Goal: Task Accomplishment & Management: Manage account settings

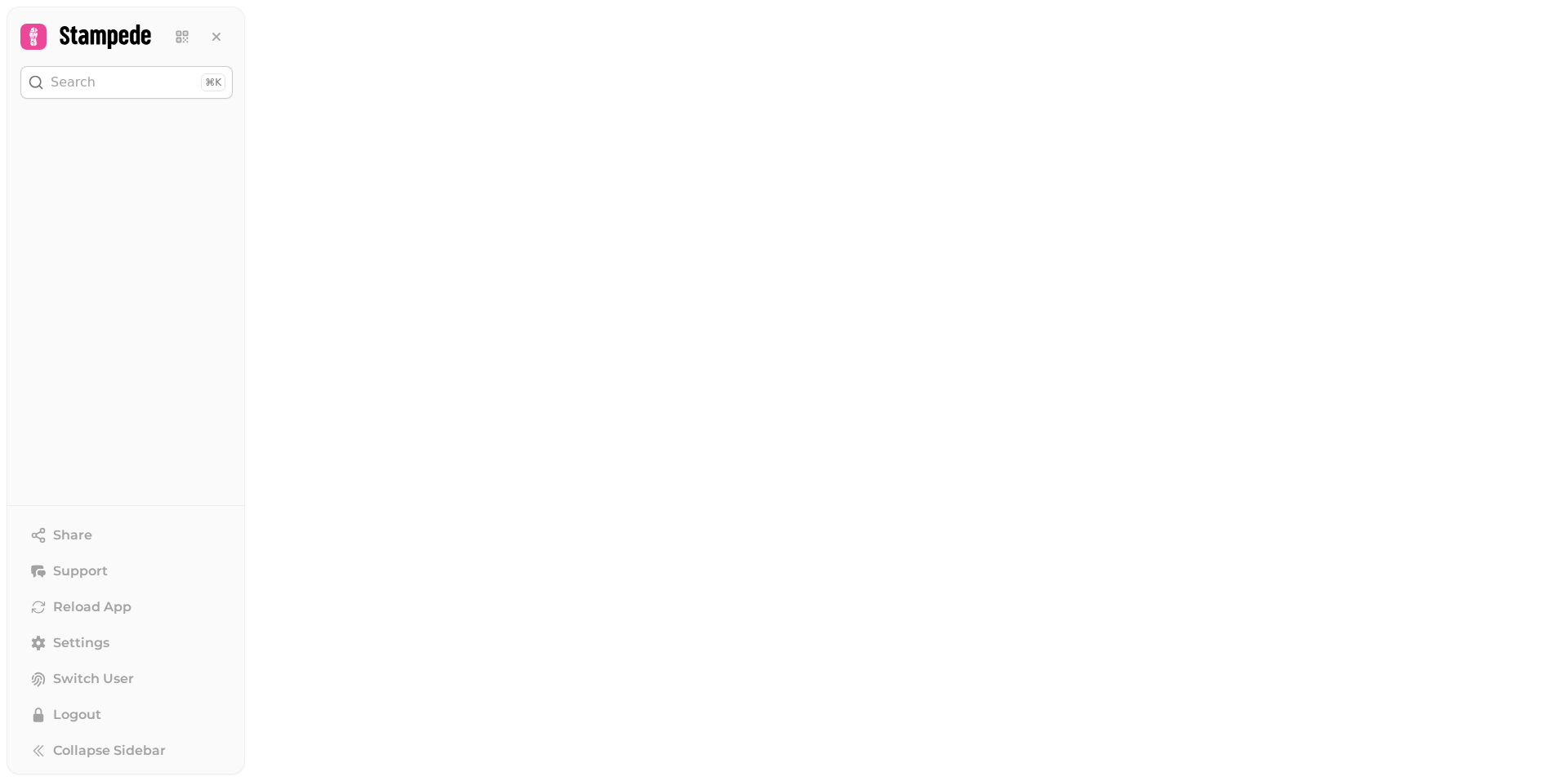
select select "******"
select select "**"
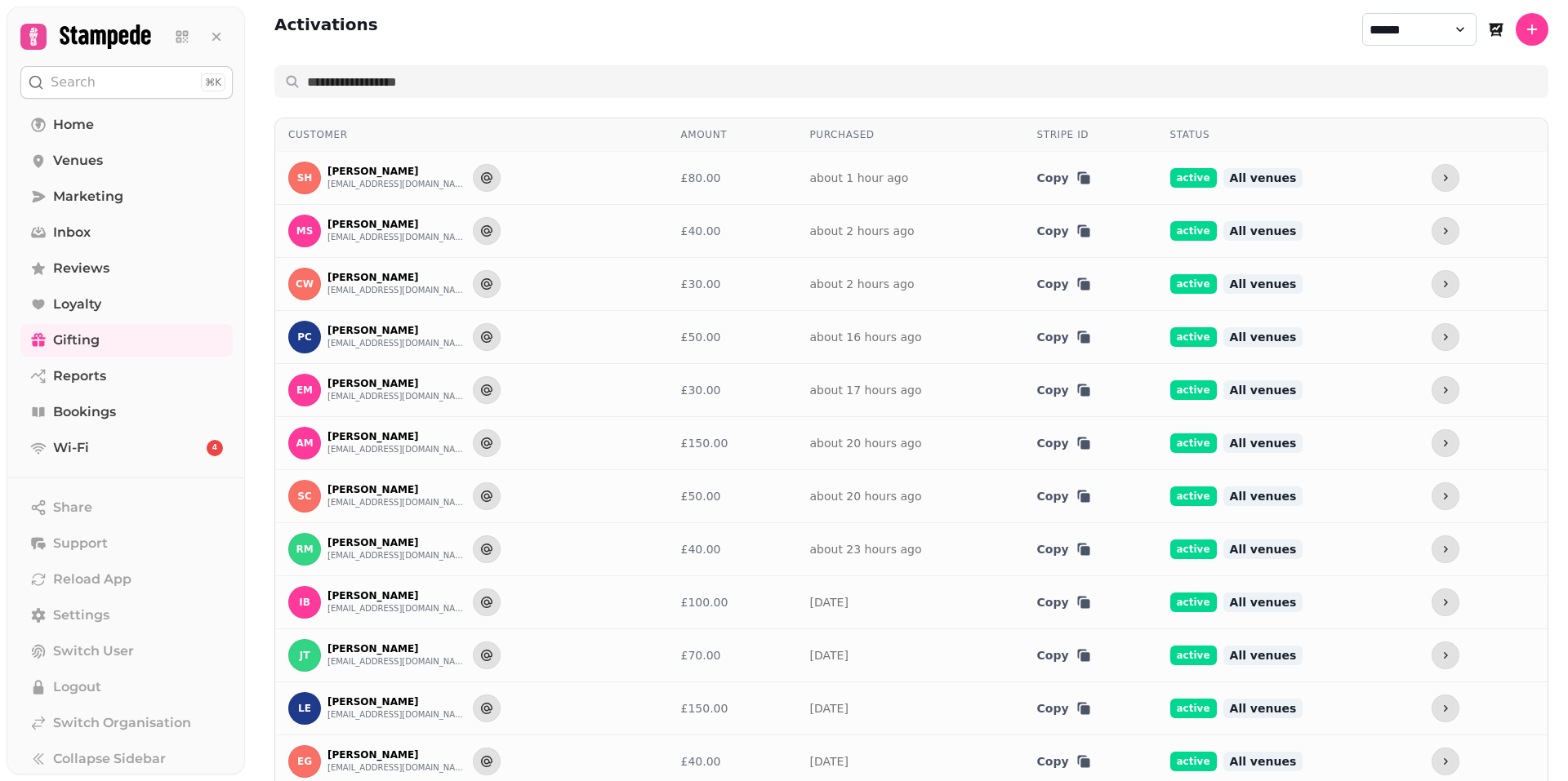
click at [1436, 34] on select "**********" at bounding box center [1419, 29] width 115 height 32
select select "********"
click at [1362, 13] on select "**********" at bounding box center [1419, 29] width 115 height 32
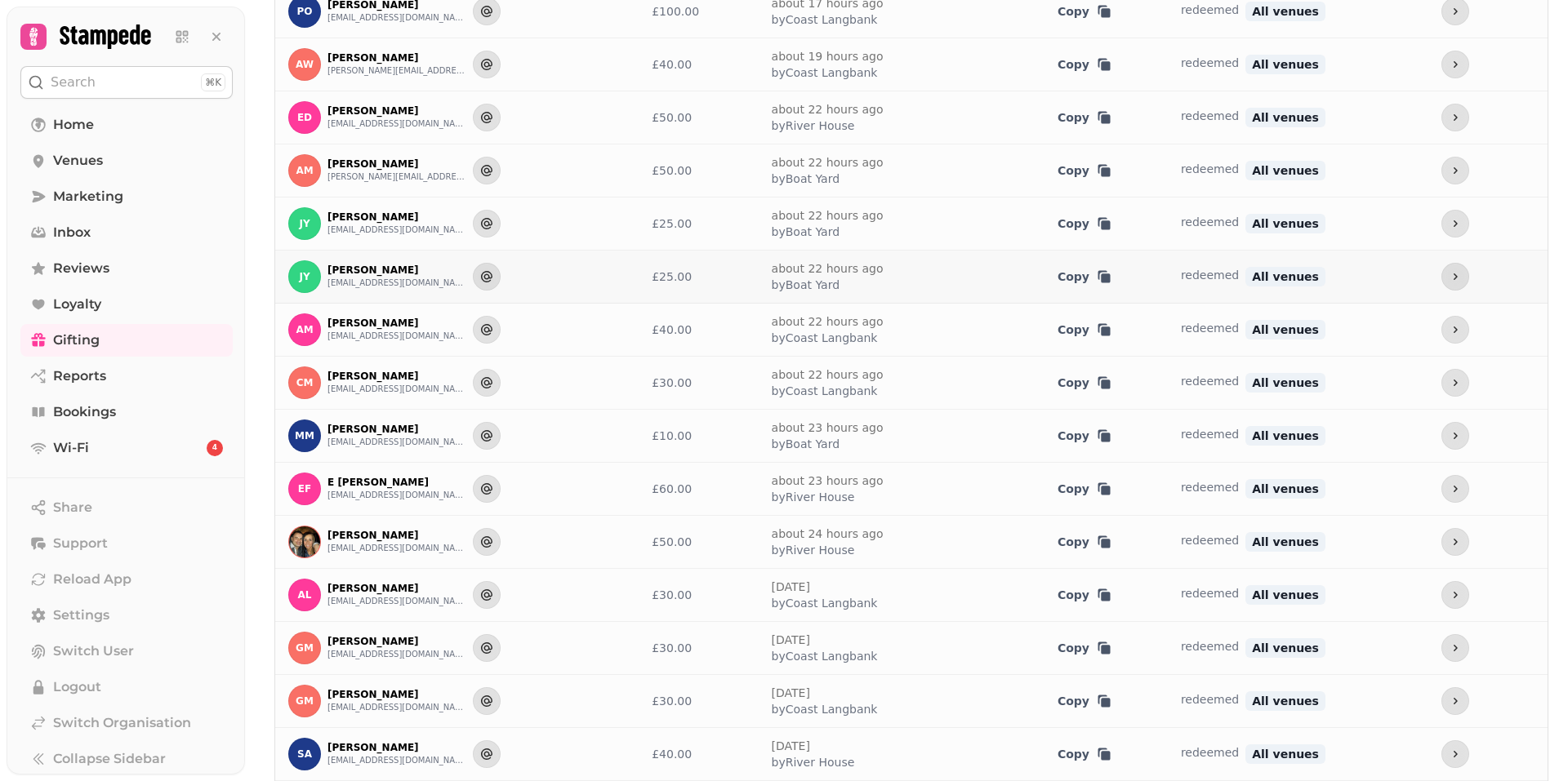
scroll to position [245, 0]
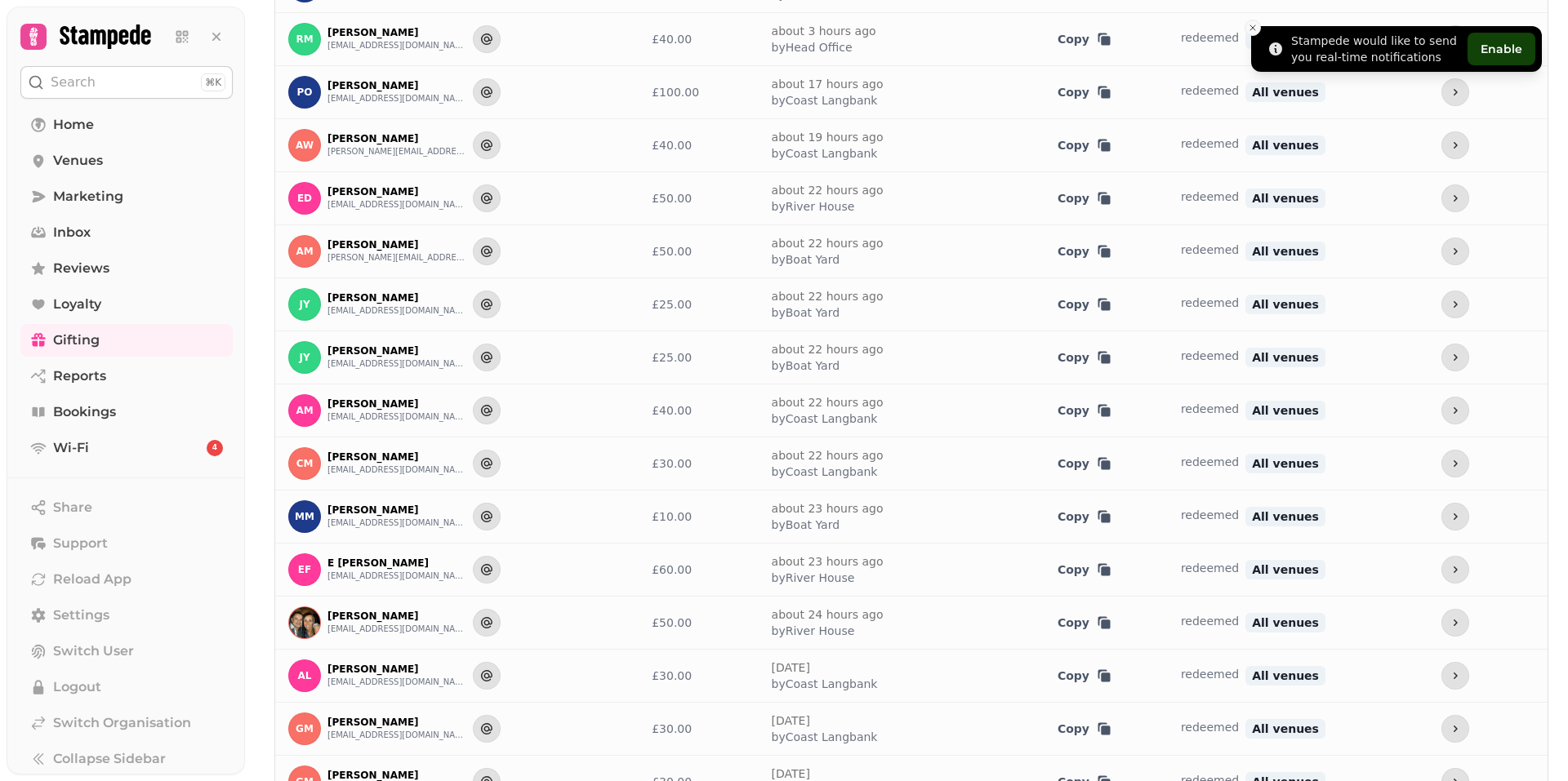
click at [1248, 25] on icon "Close toast" at bounding box center [1253, 28] width 10 height 10
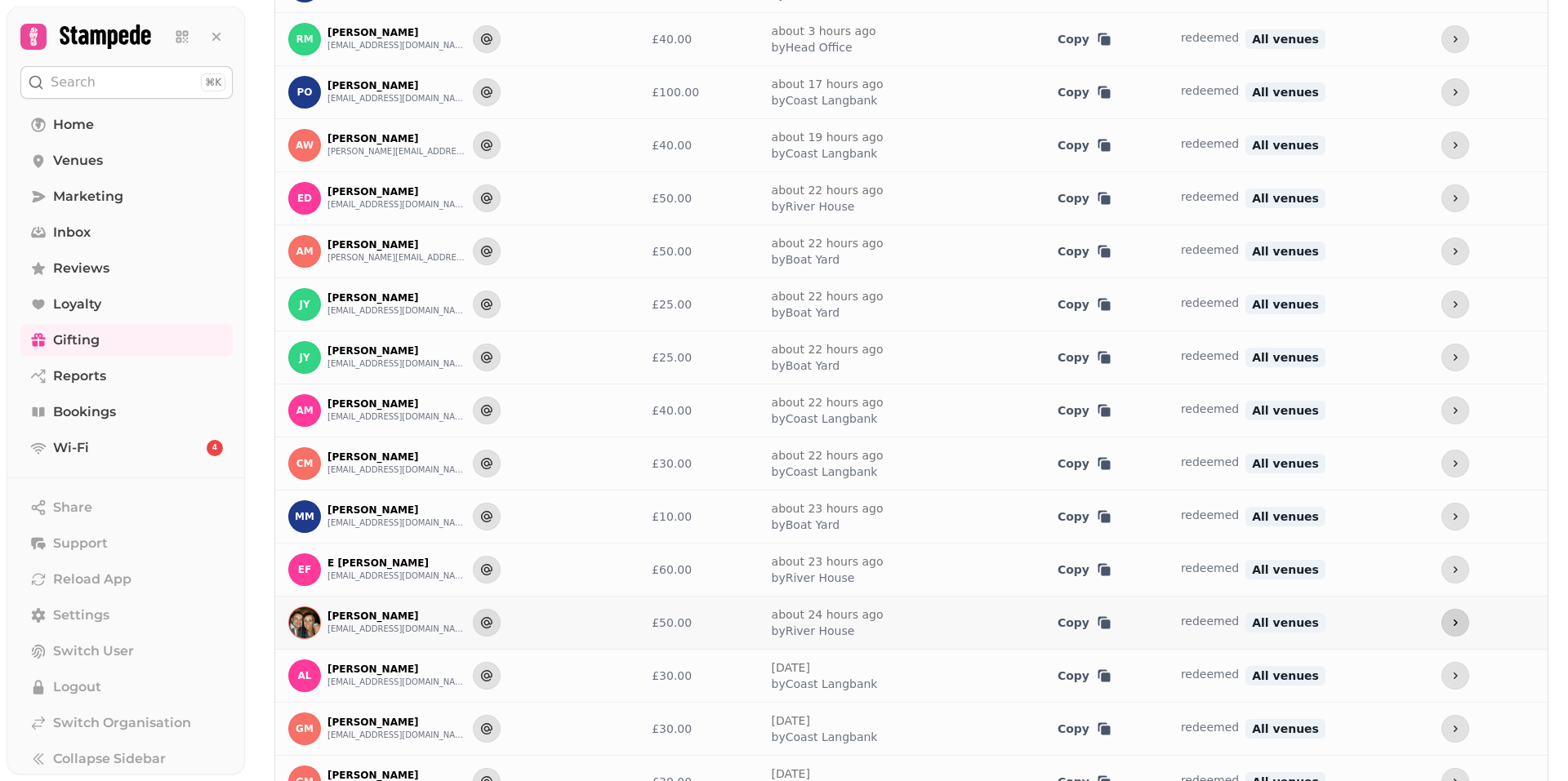
click at [1441, 615] on button "more" at bounding box center [1455, 623] width 28 height 28
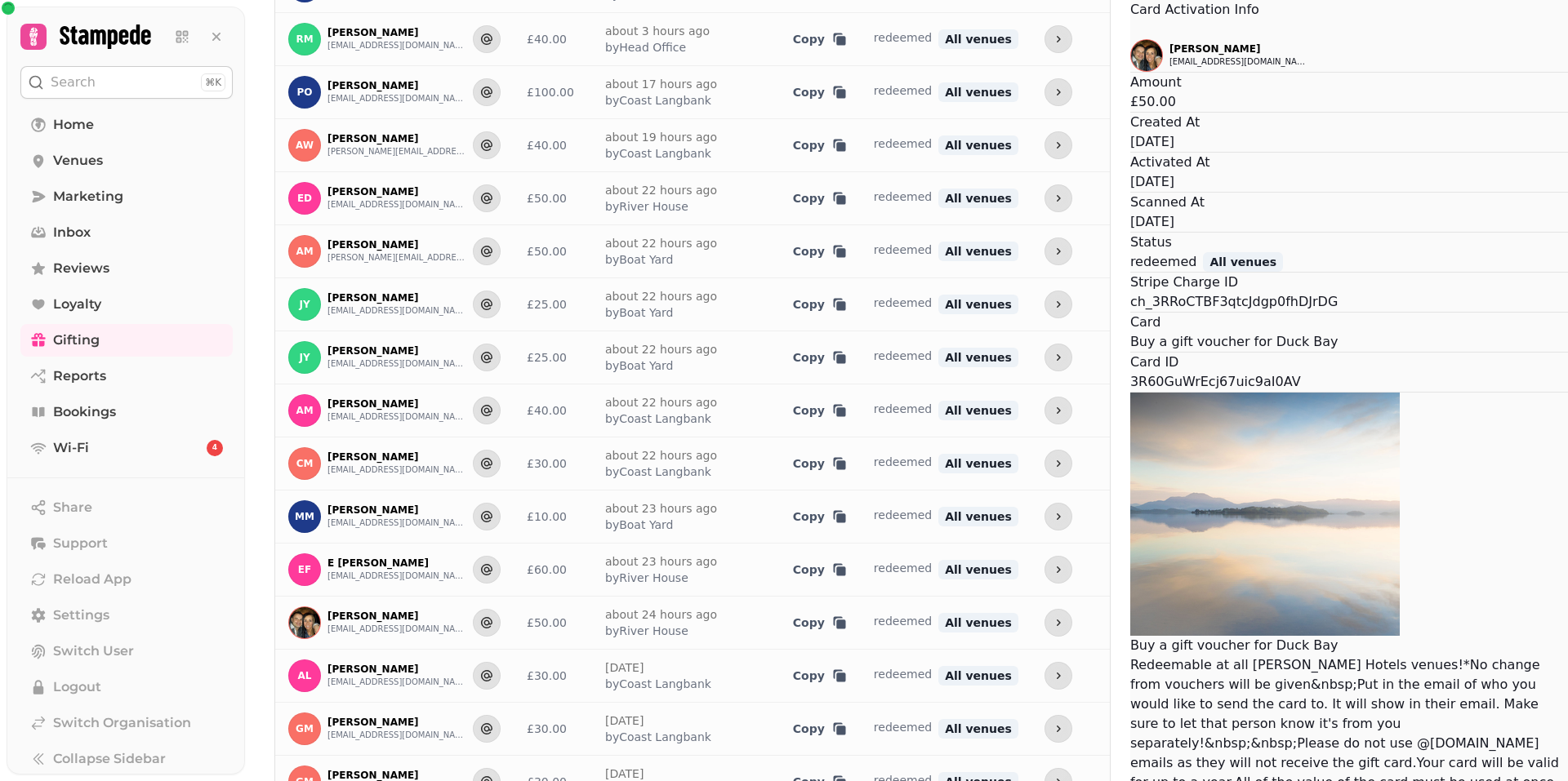
drag, startPoint x: 862, startPoint y: 267, endPoint x: 855, endPoint y: 262, distance: 8.6
click at [1131, 31] on icon "Close" at bounding box center [1131, 31] width 0 height 0
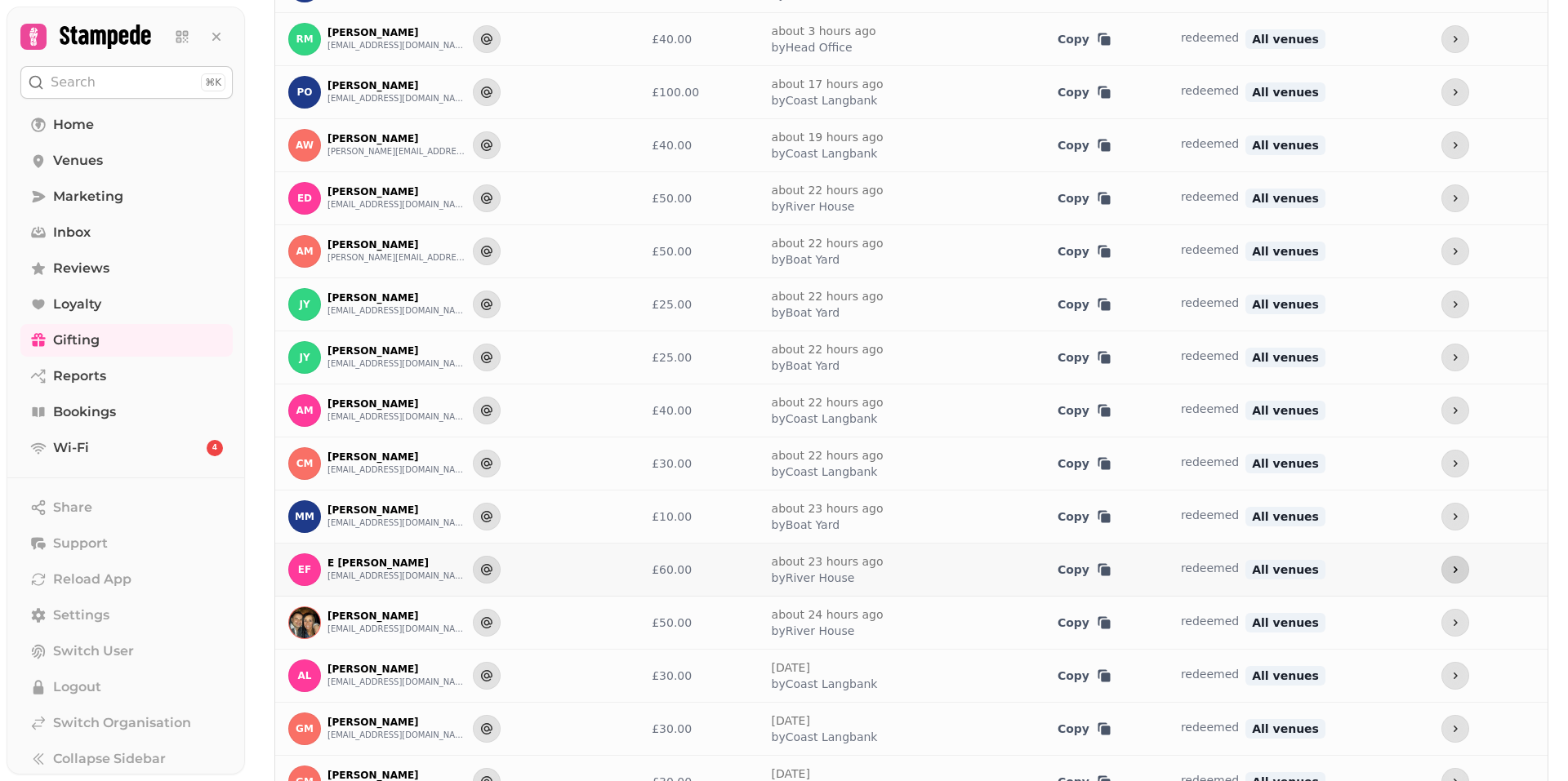
click at [1449, 576] on icon "more" at bounding box center [1455, 570] width 13 height 13
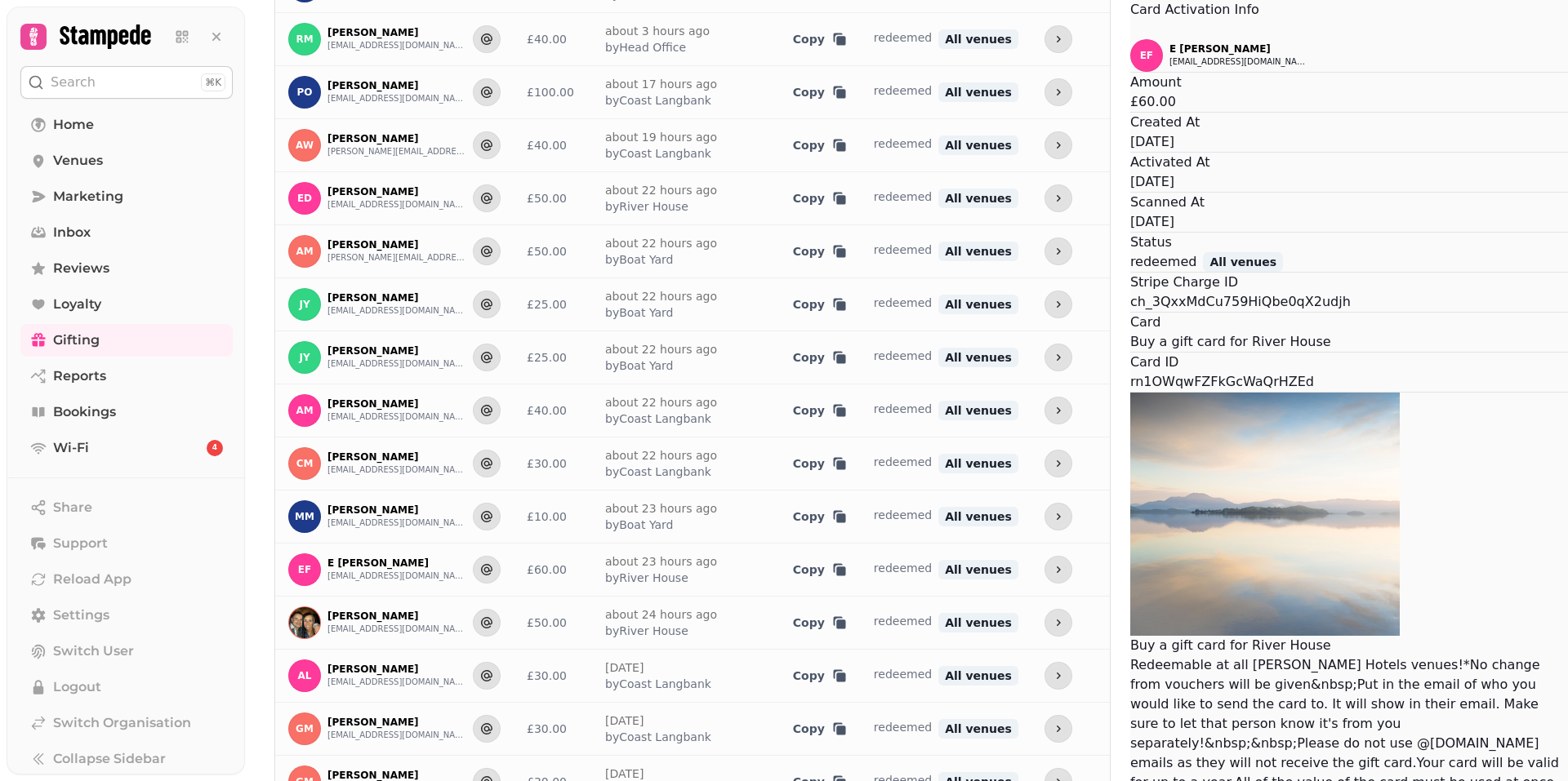
click at [1131, 39] on button "Close" at bounding box center [1131, 29] width 0 height 19
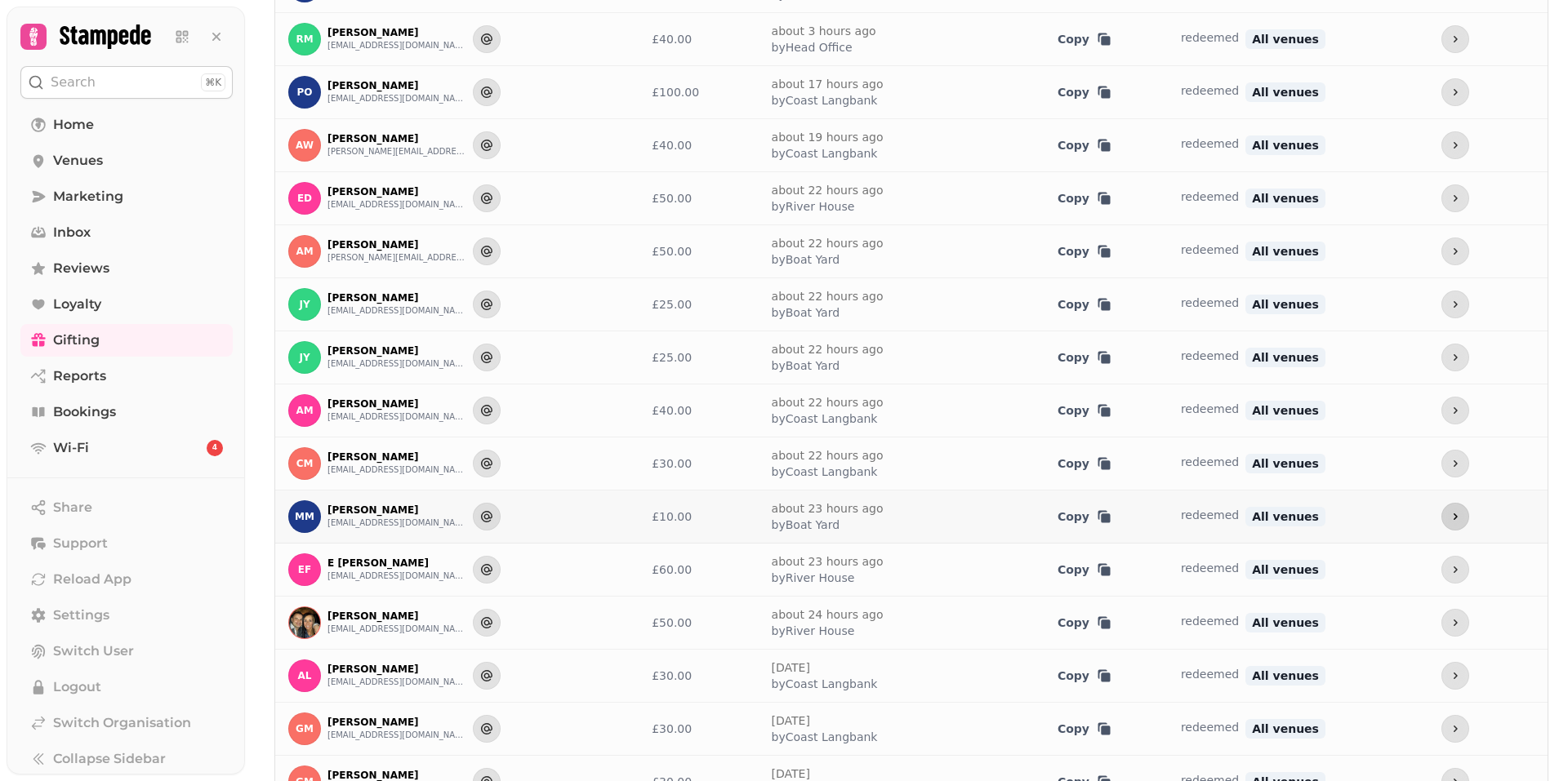
click at [1441, 509] on button "more" at bounding box center [1455, 517] width 28 height 28
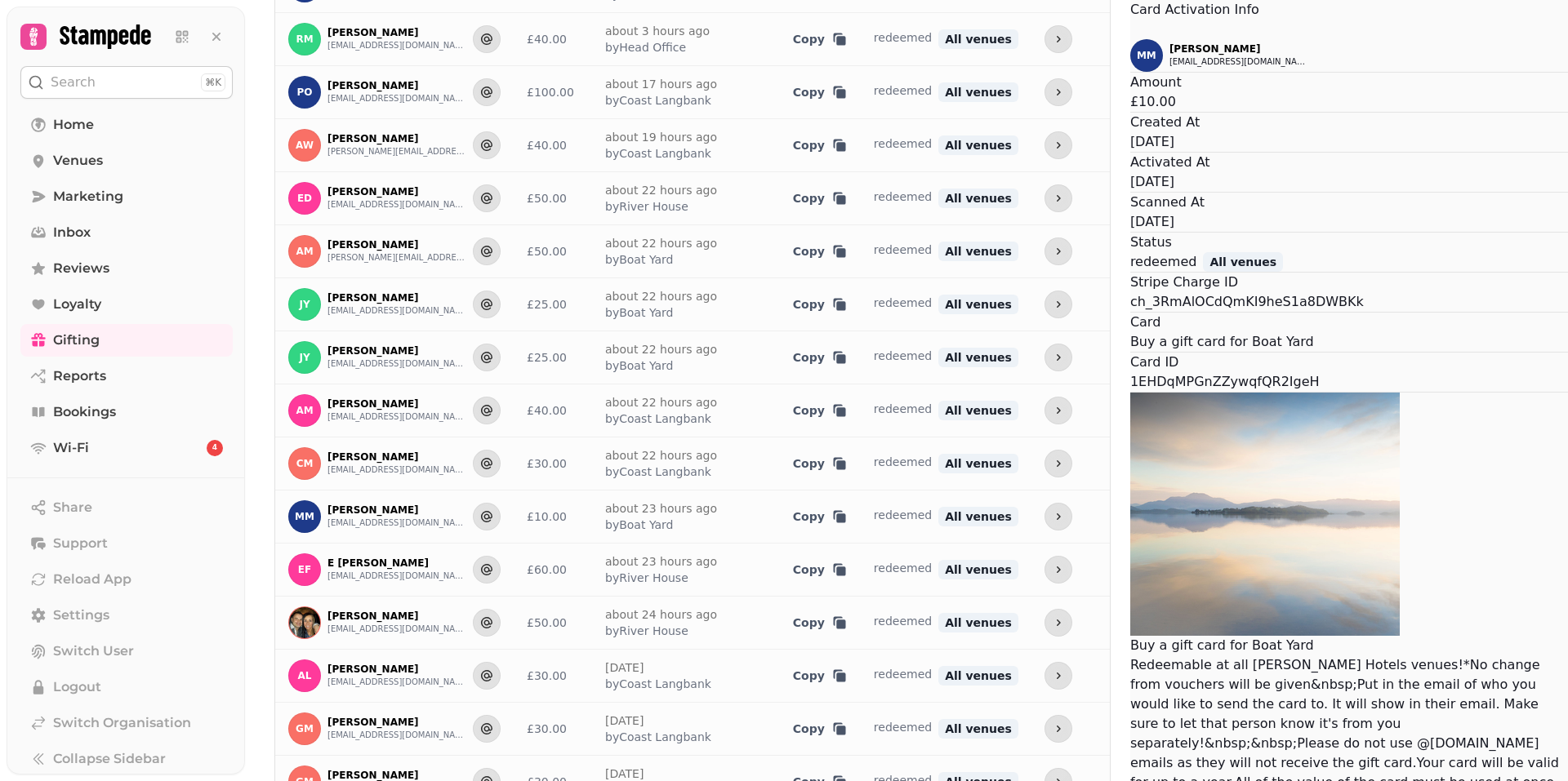
drag, startPoint x: 858, startPoint y: 236, endPoint x: 802, endPoint y: 190, distance: 72.5
click at [1131, 190] on div "MM [PERSON_NAME] [EMAIL_ADDRESS][DOMAIN_NAME] Amount £10.00 Created At [DATE] A…" at bounding box center [1349, 425] width 437 height 774
click at [1131, 49] on icon "Close" at bounding box center [1140, 39] width 19 height 19
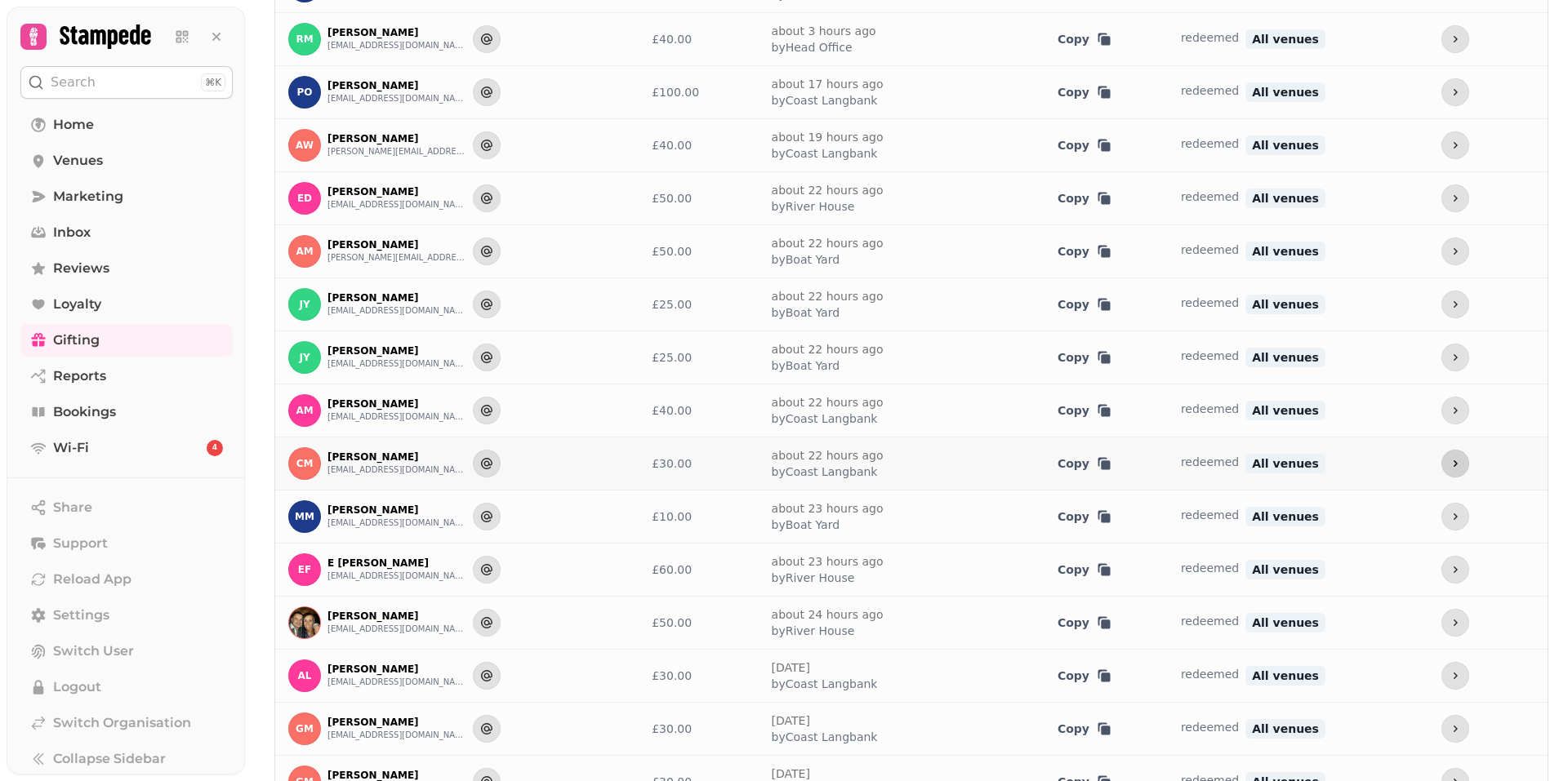
click at [1449, 459] on icon "more" at bounding box center [1455, 464] width 13 height 13
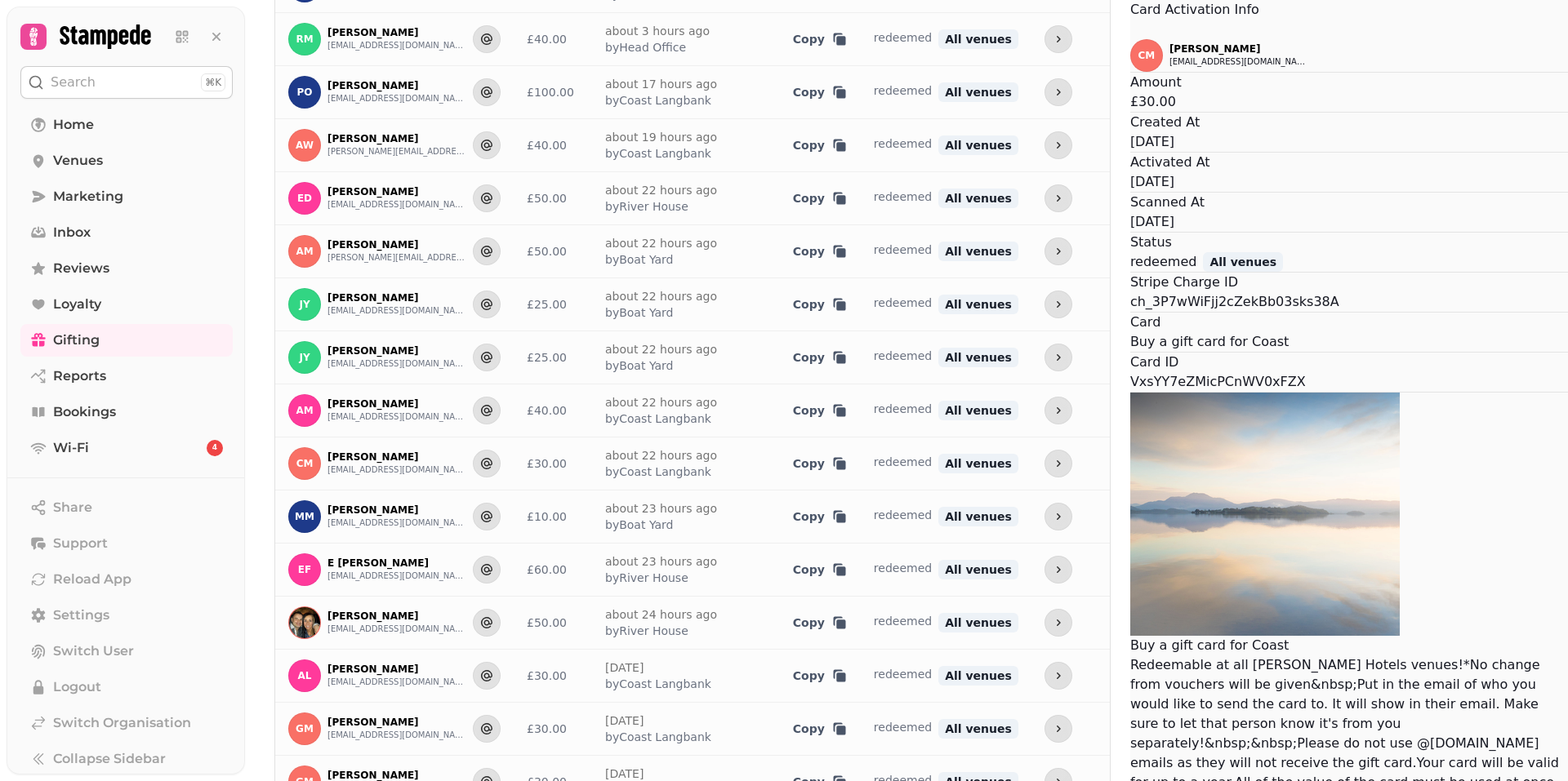
drag, startPoint x: 936, startPoint y: 287, endPoint x: 864, endPoint y: 282, distance: 72.2
click at [1131, 232] on div "Scanned At [DATE]" at bounding box center [1349, 212] width 437 height 39
drag, startPoint x: 868, startPoint y: 275, endPoint x: 859, endPoint y: 240, distance: 36.1
click at [1131, 192] on div "Activated At [DATE]" at bounding box center [1349, 172] width 437 height 39
click at [1131, 31] on icon "Close" at bounding box center [1131, 31] width 0 height 0
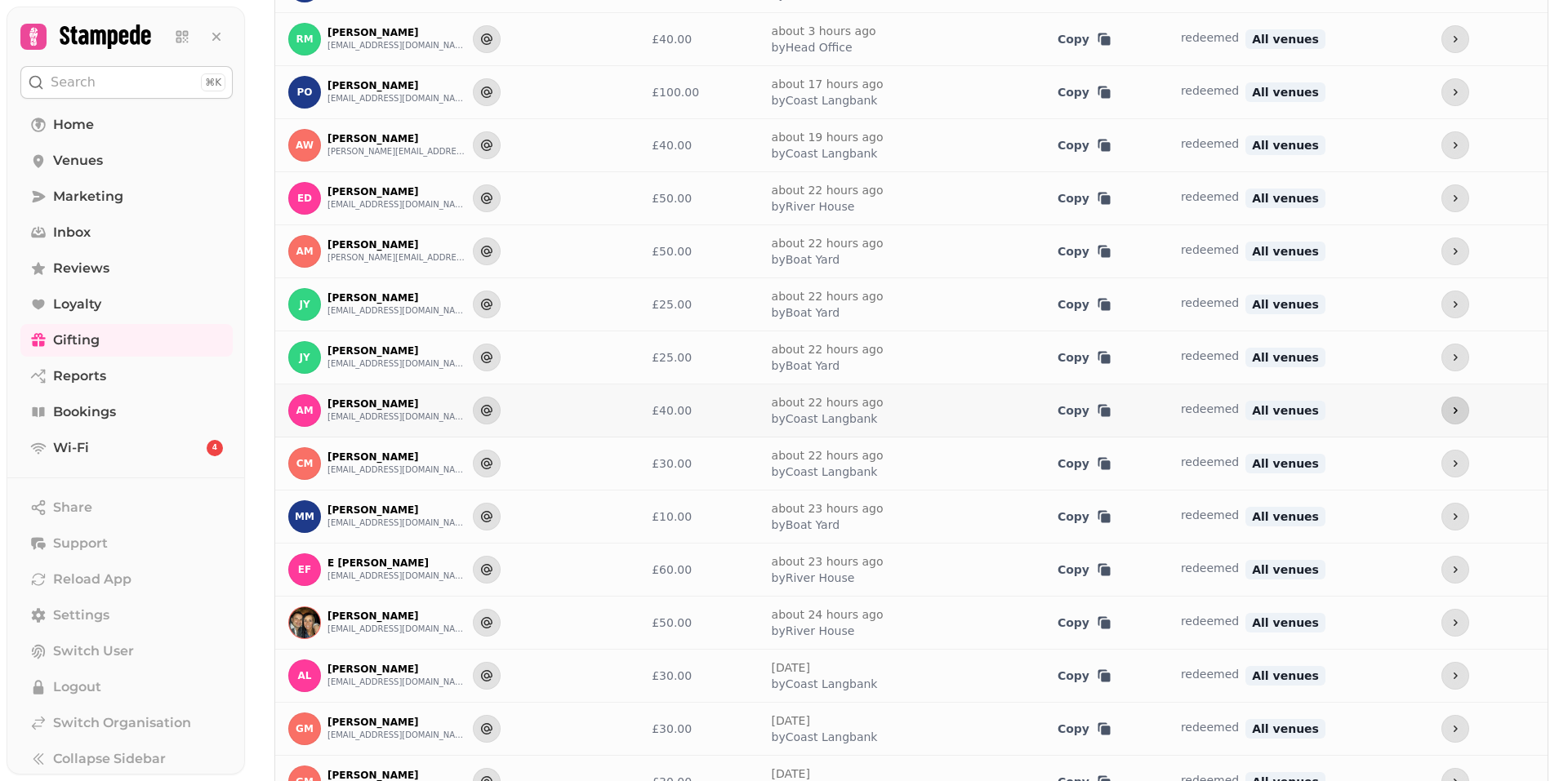
click at [1449, 408] on icon "more" at bounding box center [1455, 410] width 13 height 13
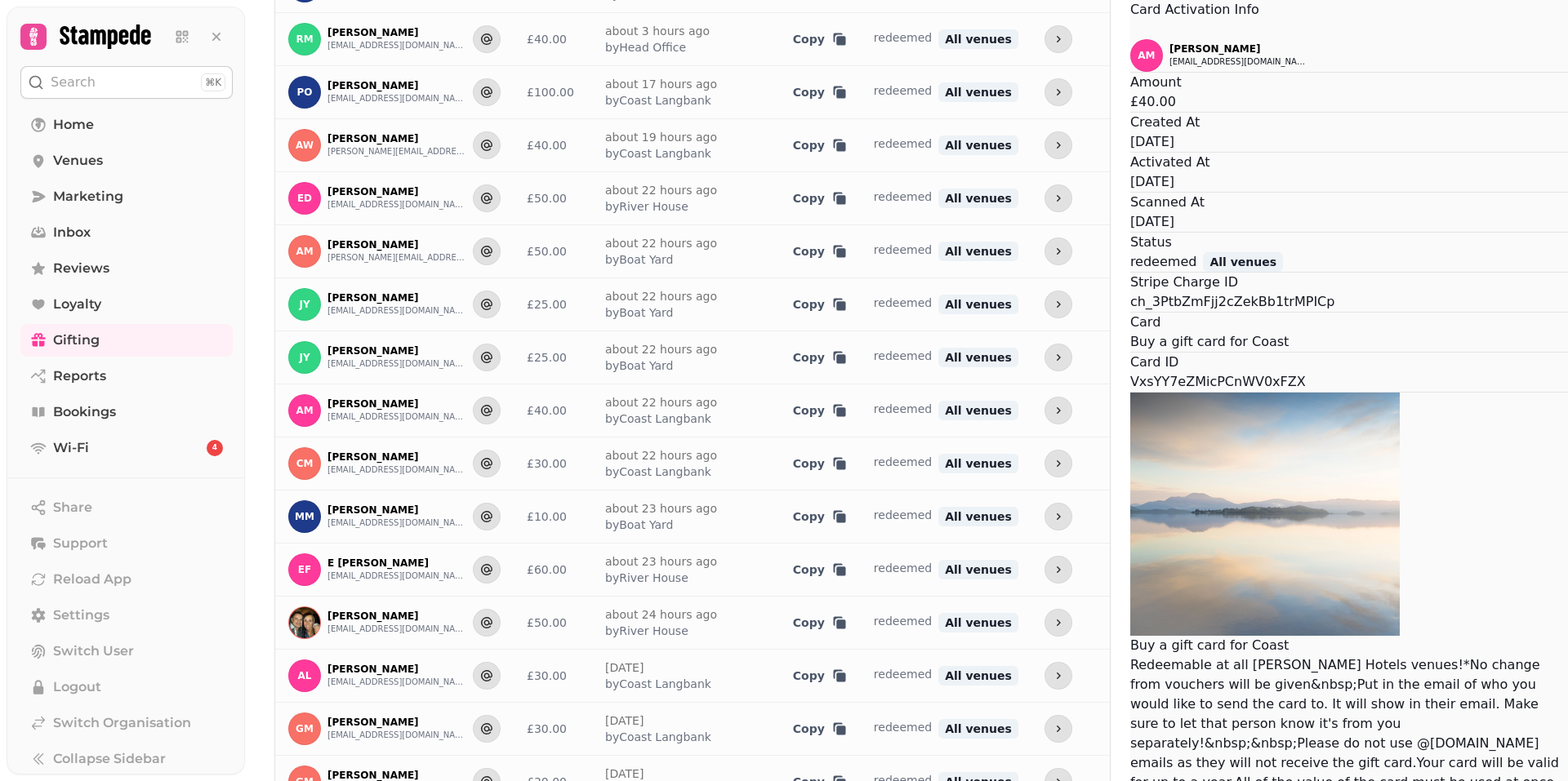
click at [1131, 272] on div "Status redeemed All venues" at bounding box center [1349, 252] width 437 height 39
click at [1131, 31] on icon "Close" at bounding box center [1131, 31] width 0 height 0
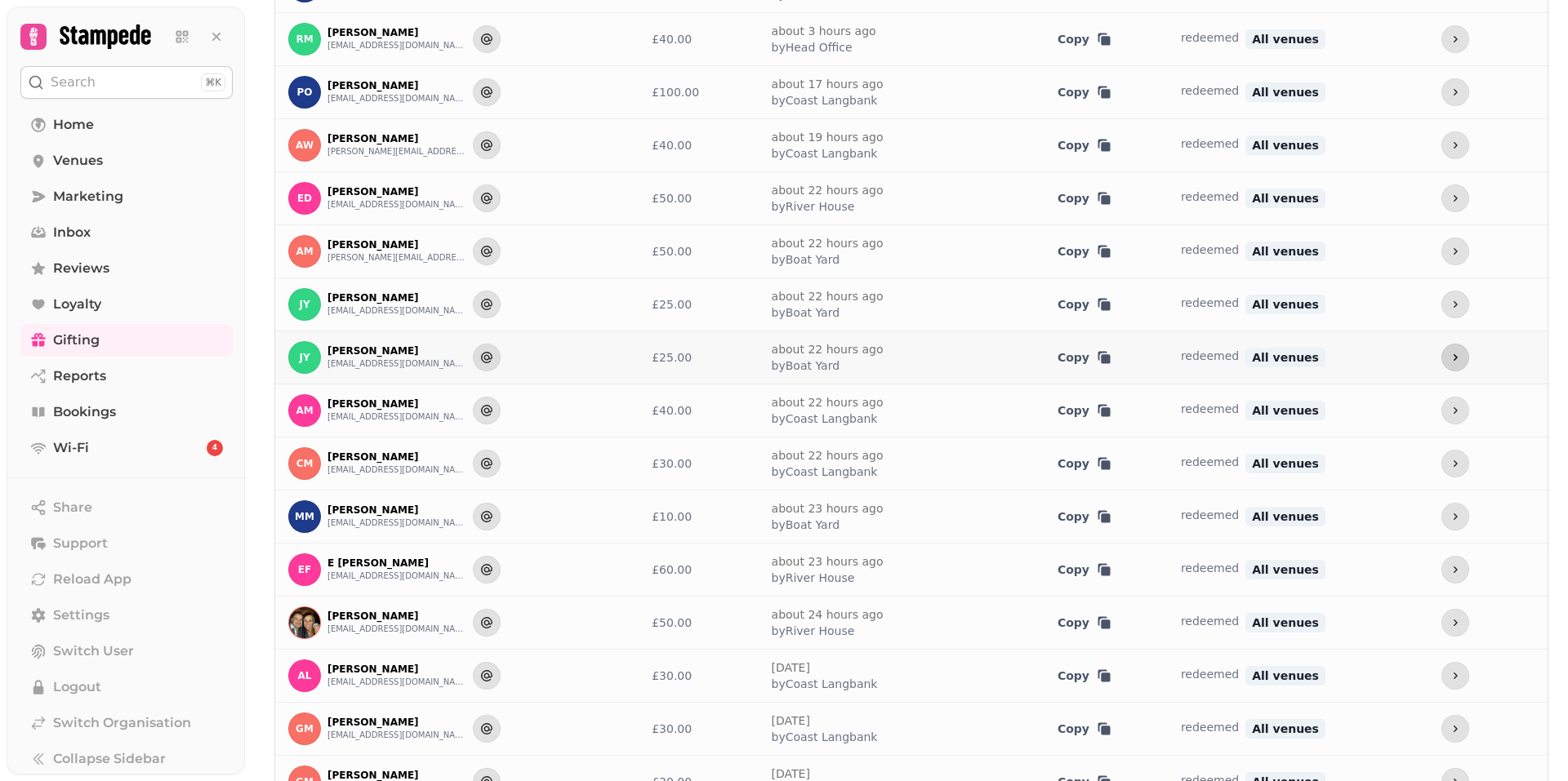
click at [1449, 355] on icon "more" at bounding box center [1455, 358] width 13 height 13
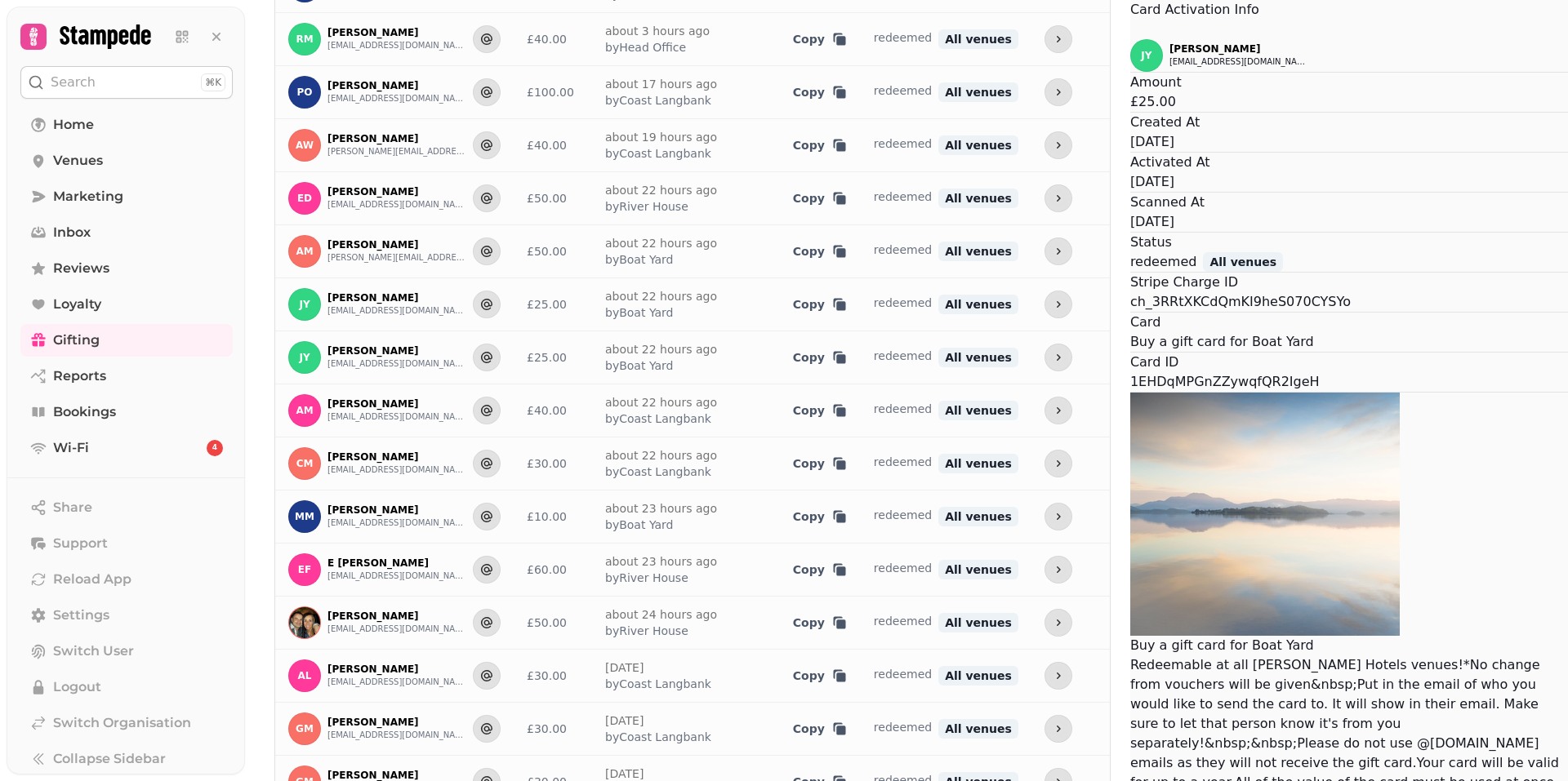
drag, startPoint x: 864, startPoint y: 235, endPoint x: 824, endPoint y: 158, distance: 86.8
click at [1131, 158] on div "JY [PERSON_NAME] [EMAIL_ADDRESS][DOMAIN_NAME] Amount £25.00 Created At [DATE] A…" at bounding box center [1349, 425] width 437 height 774
click at [1131, 31] on icon "Close" at bounding box center [1131, 31] width 0 height 0
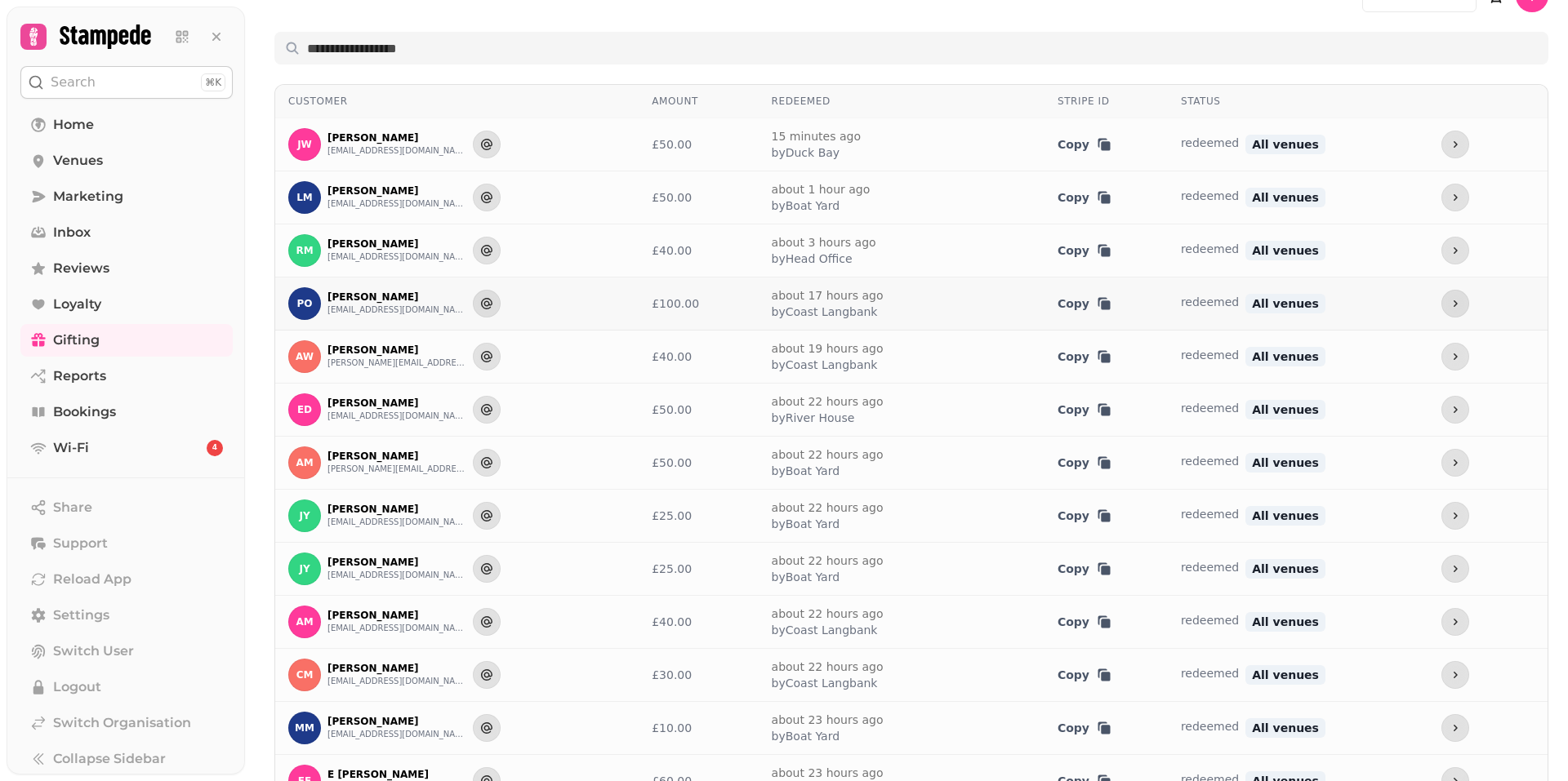
scroll to position [0, 0]
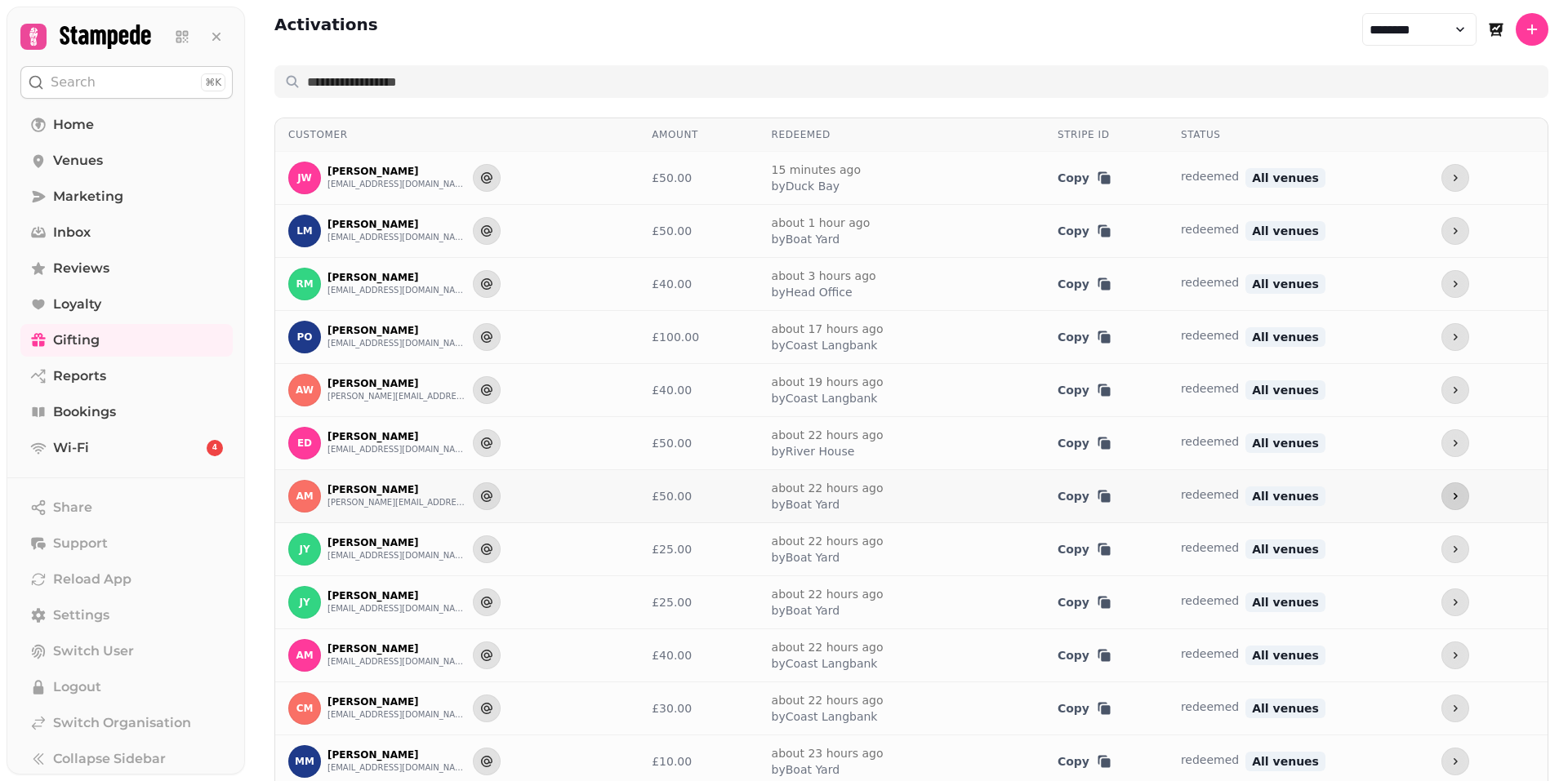
click at [1449, 499] on icon "more" at bounding box center [1455, 496] width 13 height 13
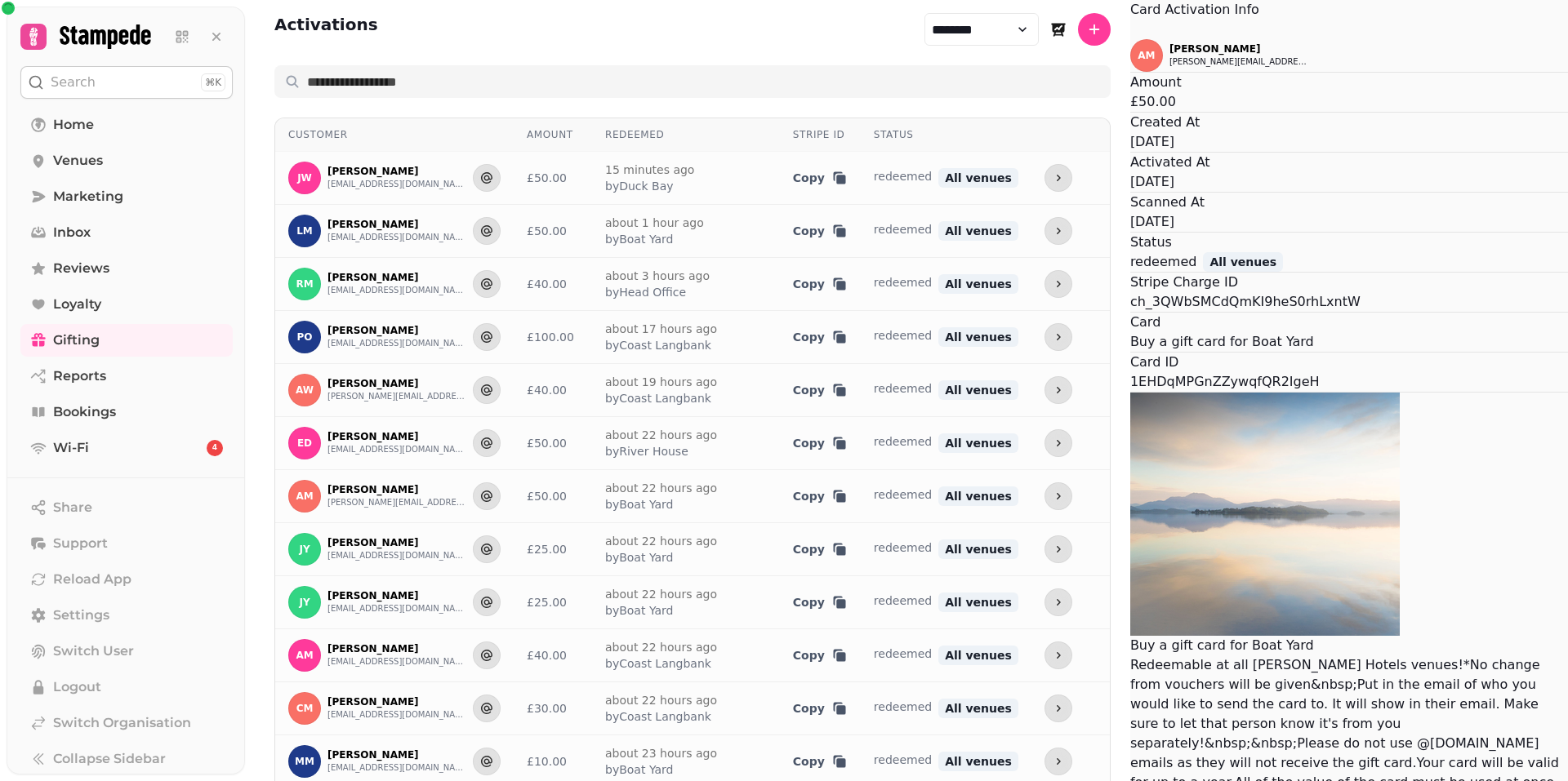
click at [1131, 49] on icon "Close" at bounding box center [1140, 39] width 19 height 19
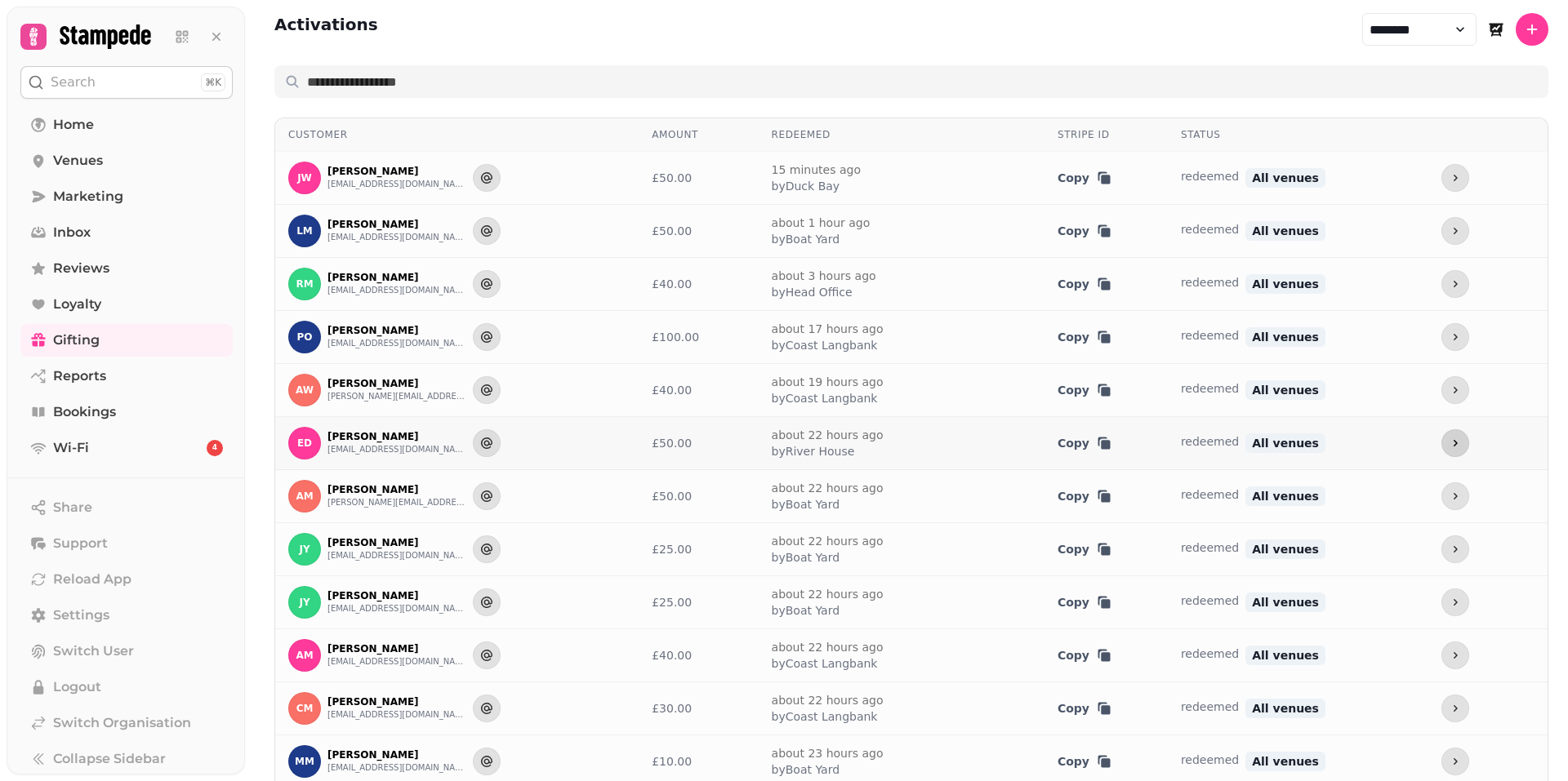
click at [1441, 445] on button "more" at bounding box center [1455, 444] width 28 height 28
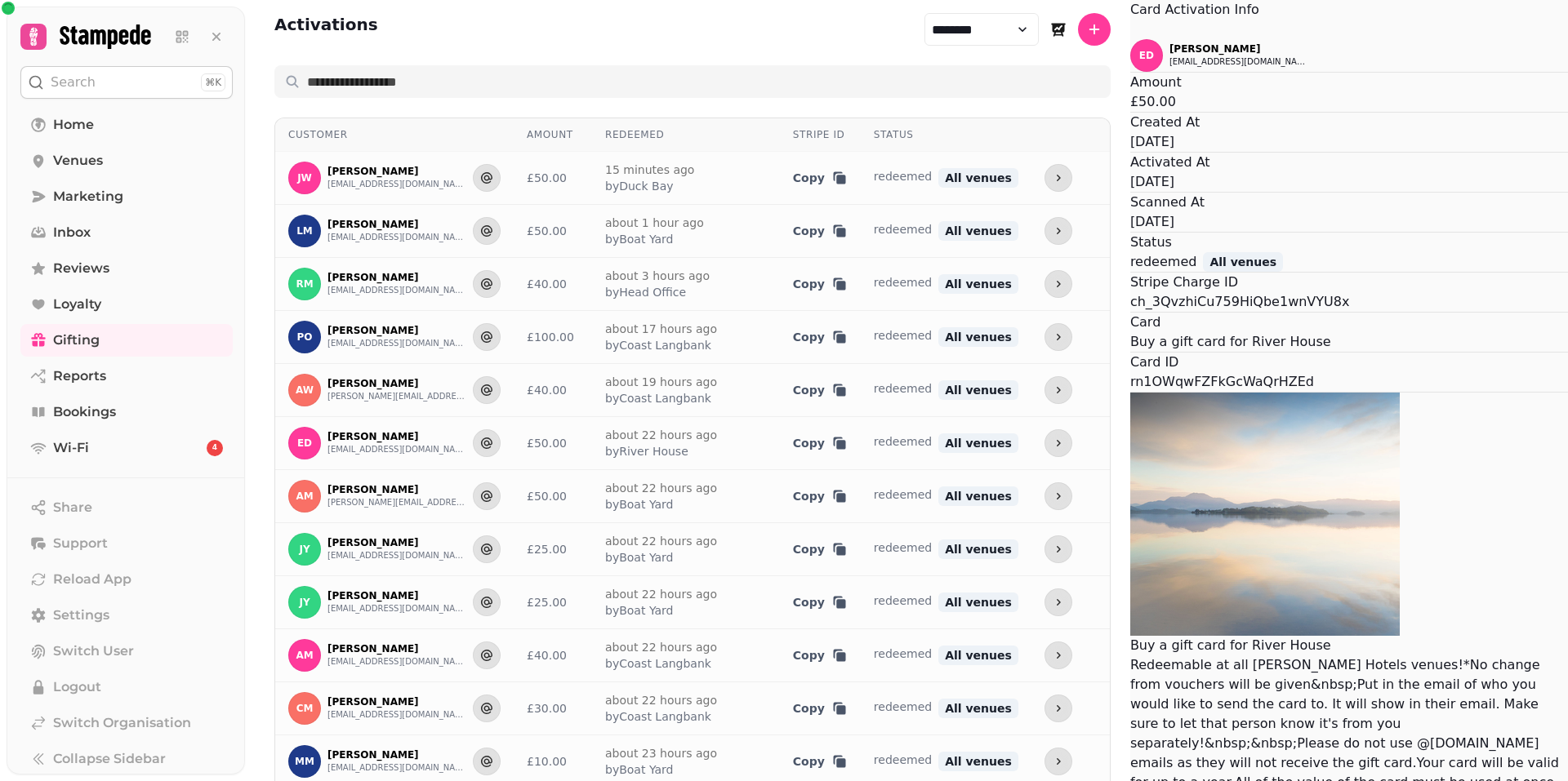
click at [1131, 39] on button "Close" at bounding box center [1131, 29] width 0 height 19
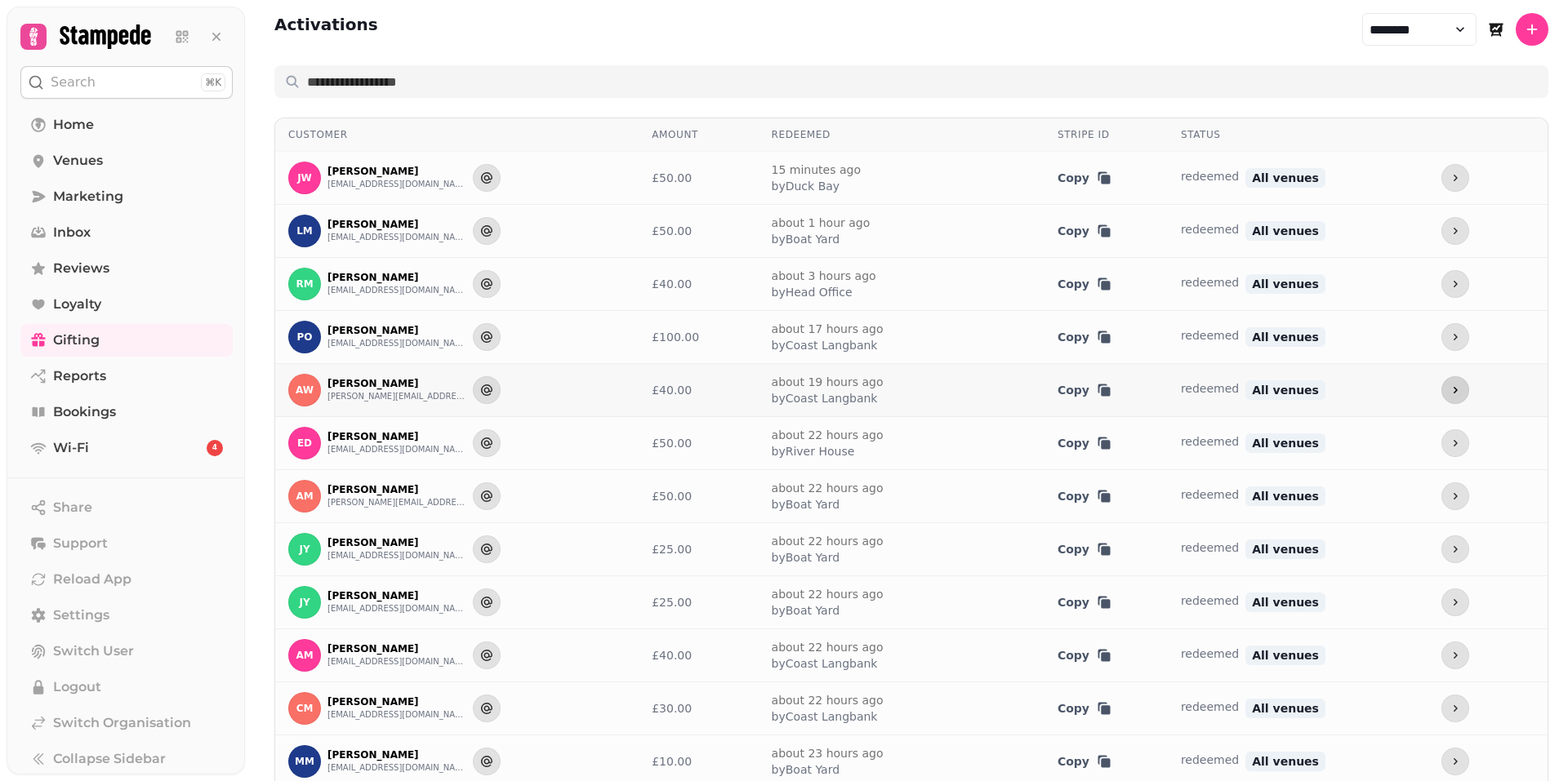
click at [1449, 390] on icon "more" at bounding box center [1455, 390] width 13 height 13
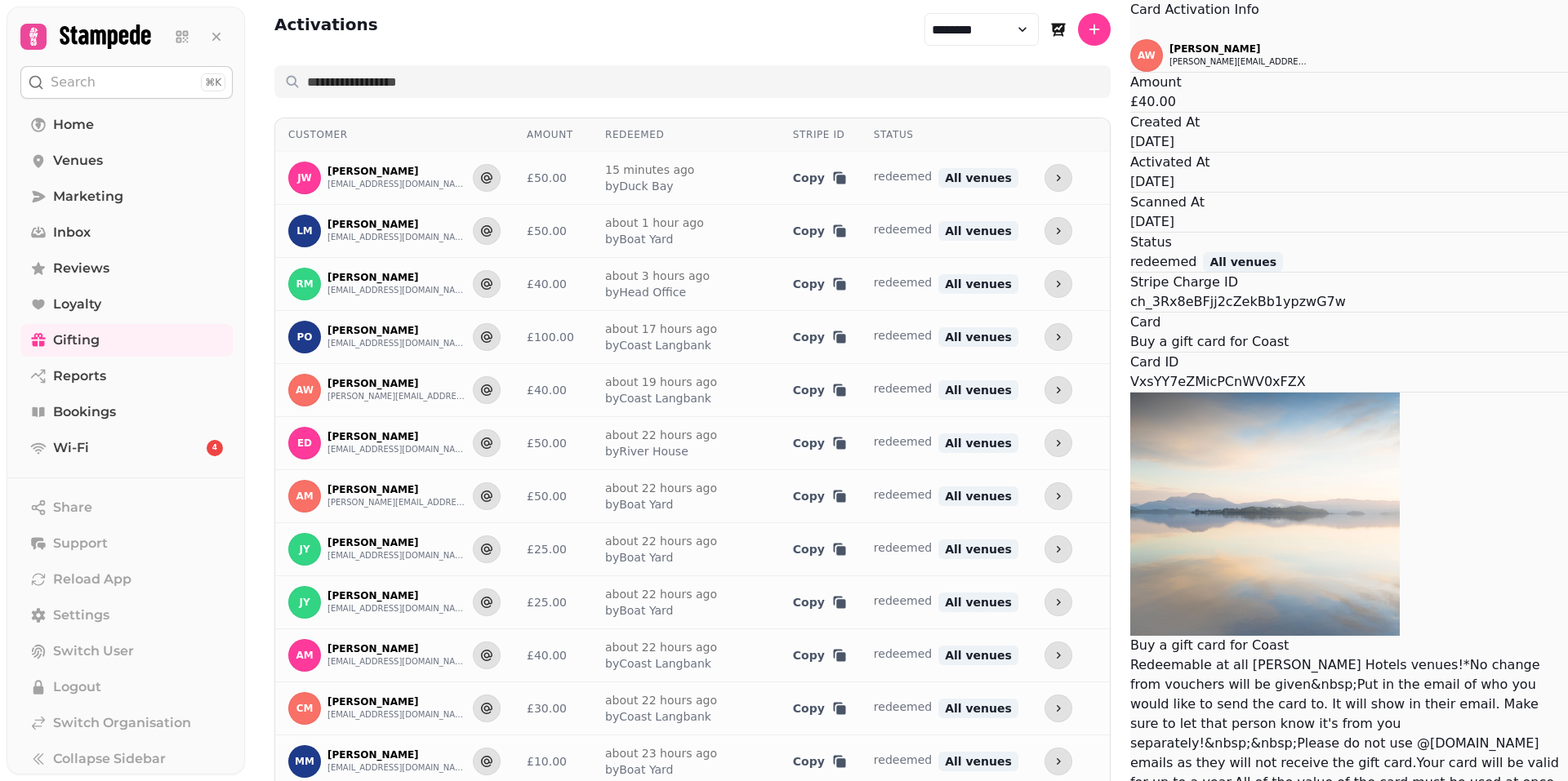
drag, startPoint x: 911, startPoint y: 291, endPoint x: 877, endPoint y: 290, distance: 34.0
click at [1131, 293] on div "AW [PERSON_NAME] Wilson [EMAIL_ADDRESS][PERSON_NAME][DOMAIN_NAME] Amount £40.00…" at bounding box center [1349, 425] width 437 height 774
click at [1131, 31] on icon "Close" at bounding box center [1131, 31] width 0 height 0
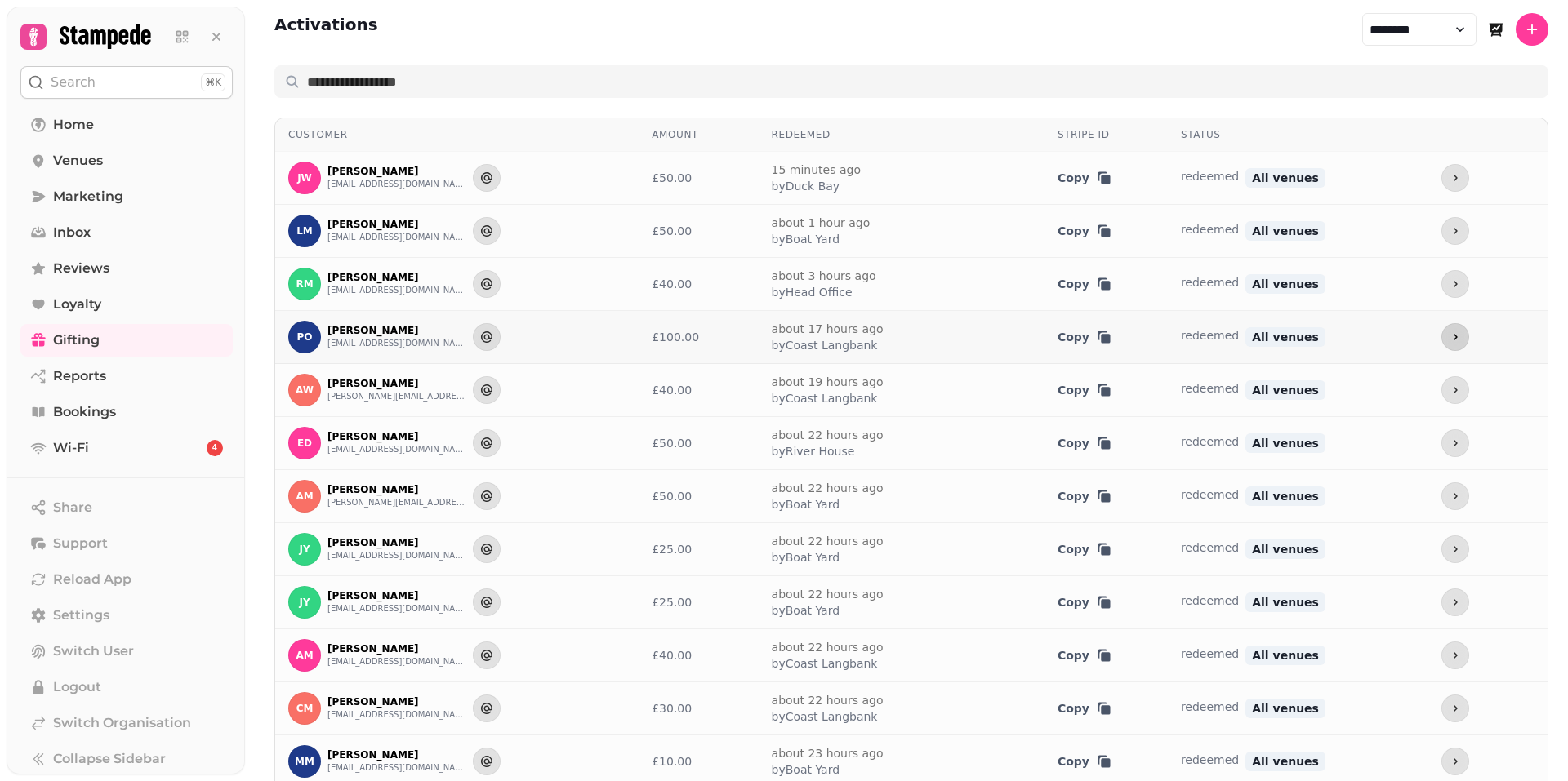
click at [1441, 334] on button "more" at bounding box center [1455, 337] width 28 height 28
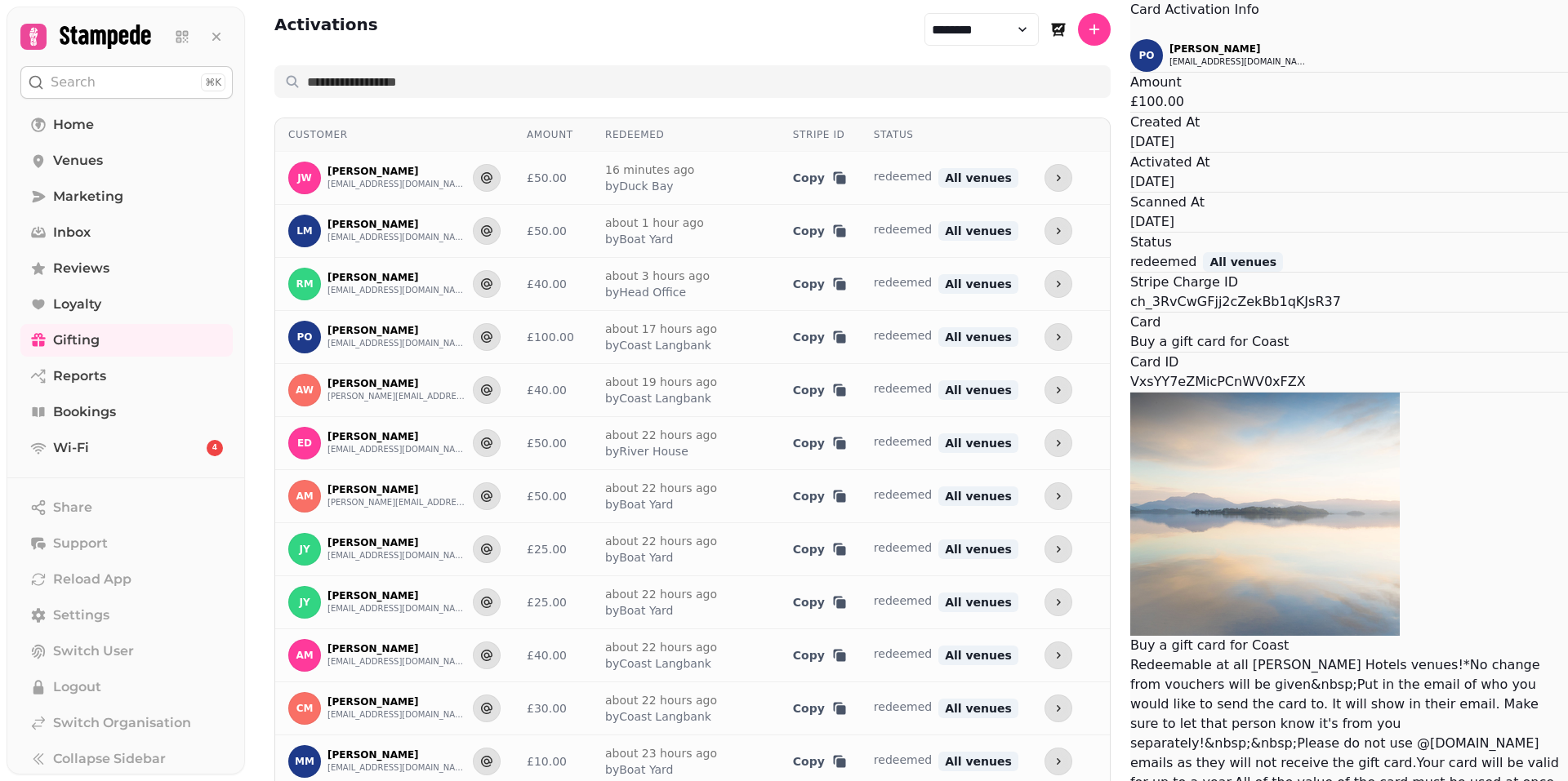
click at [1131, 39] on button "Close" at bounding box center [1131, 29] width 0 height 19
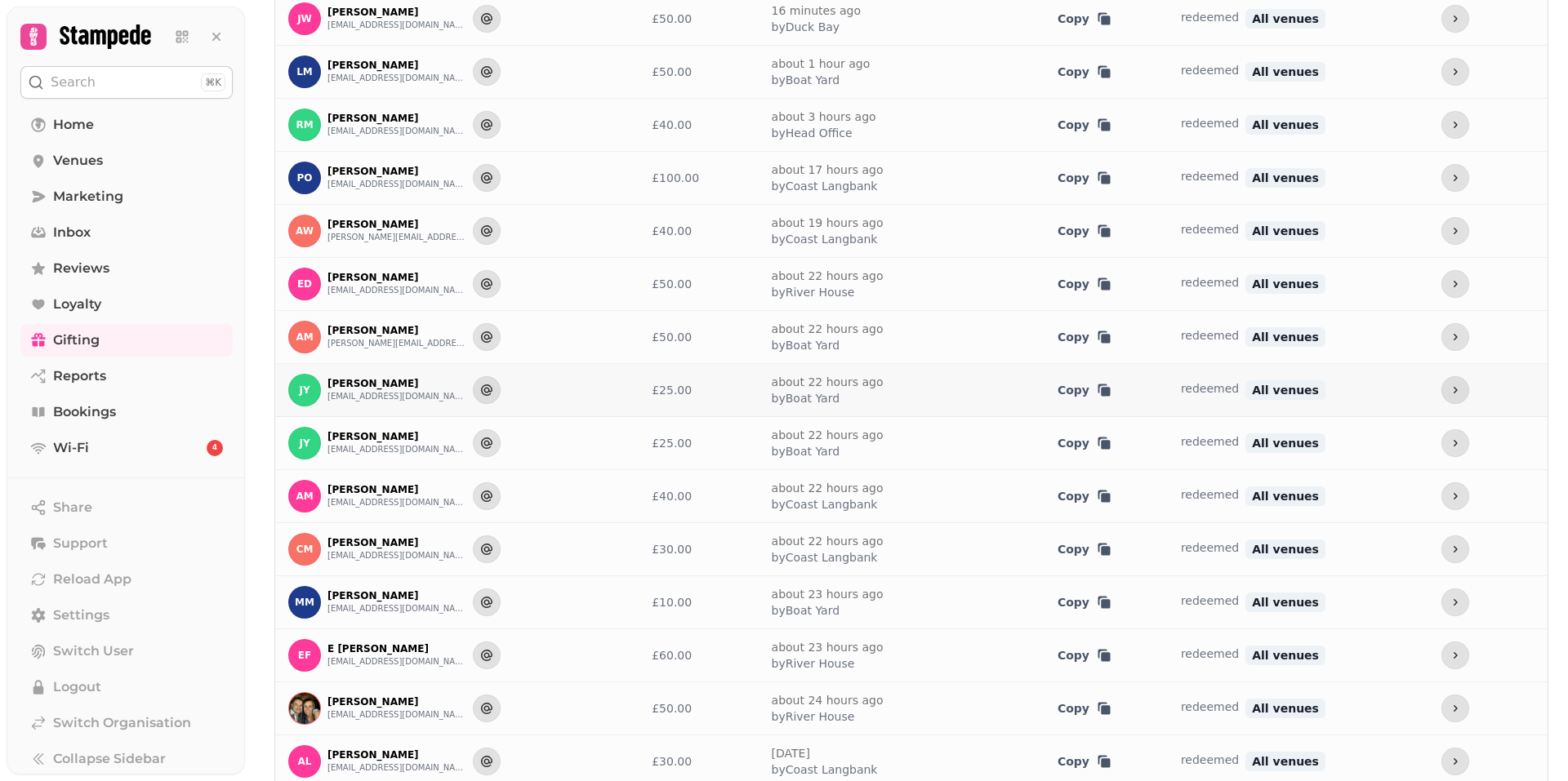
scroll to position [164, 0]
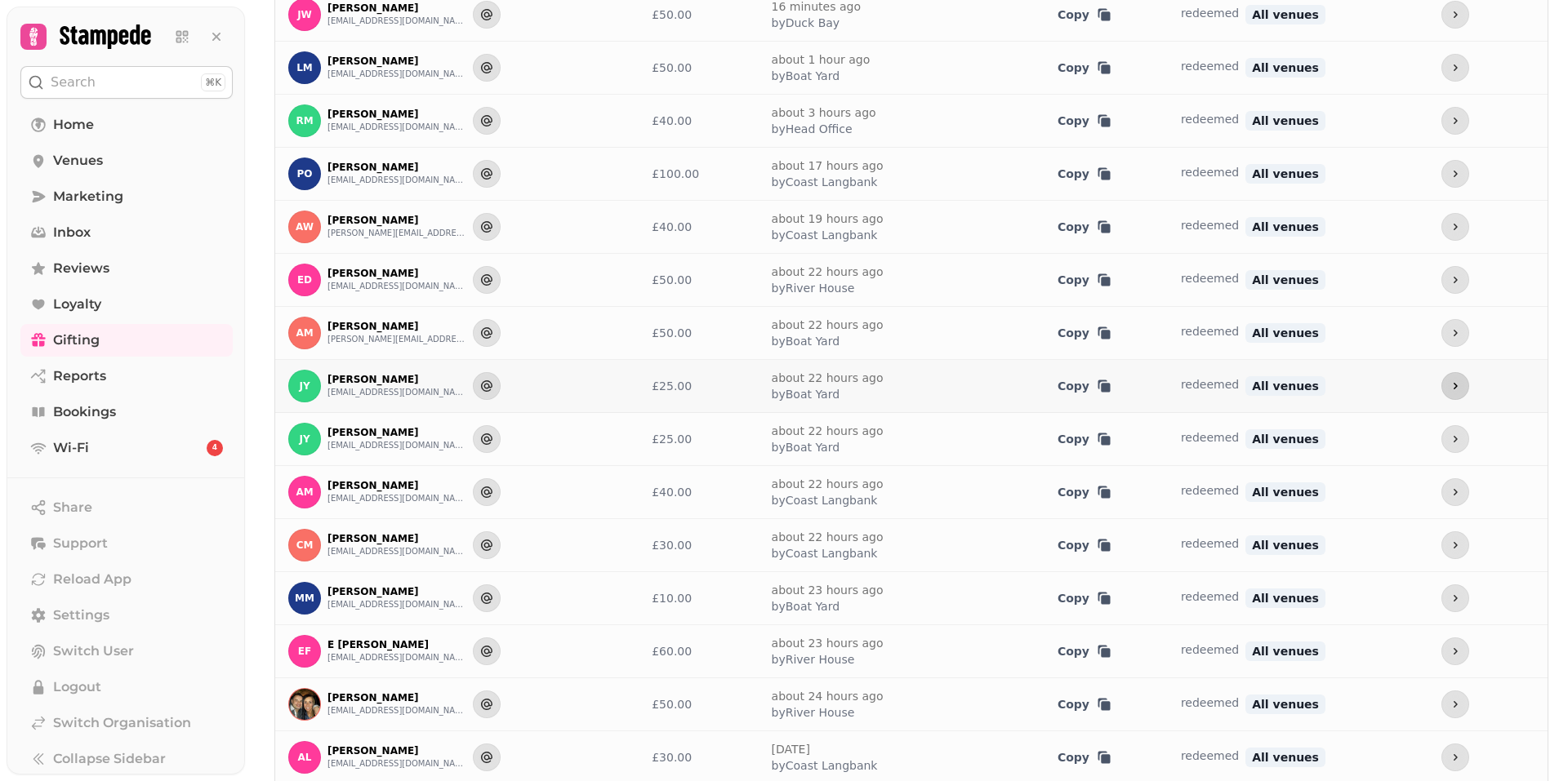
click at [1449, 384] on icon "more" at bounding box center [1455, 386] width 13 height 13
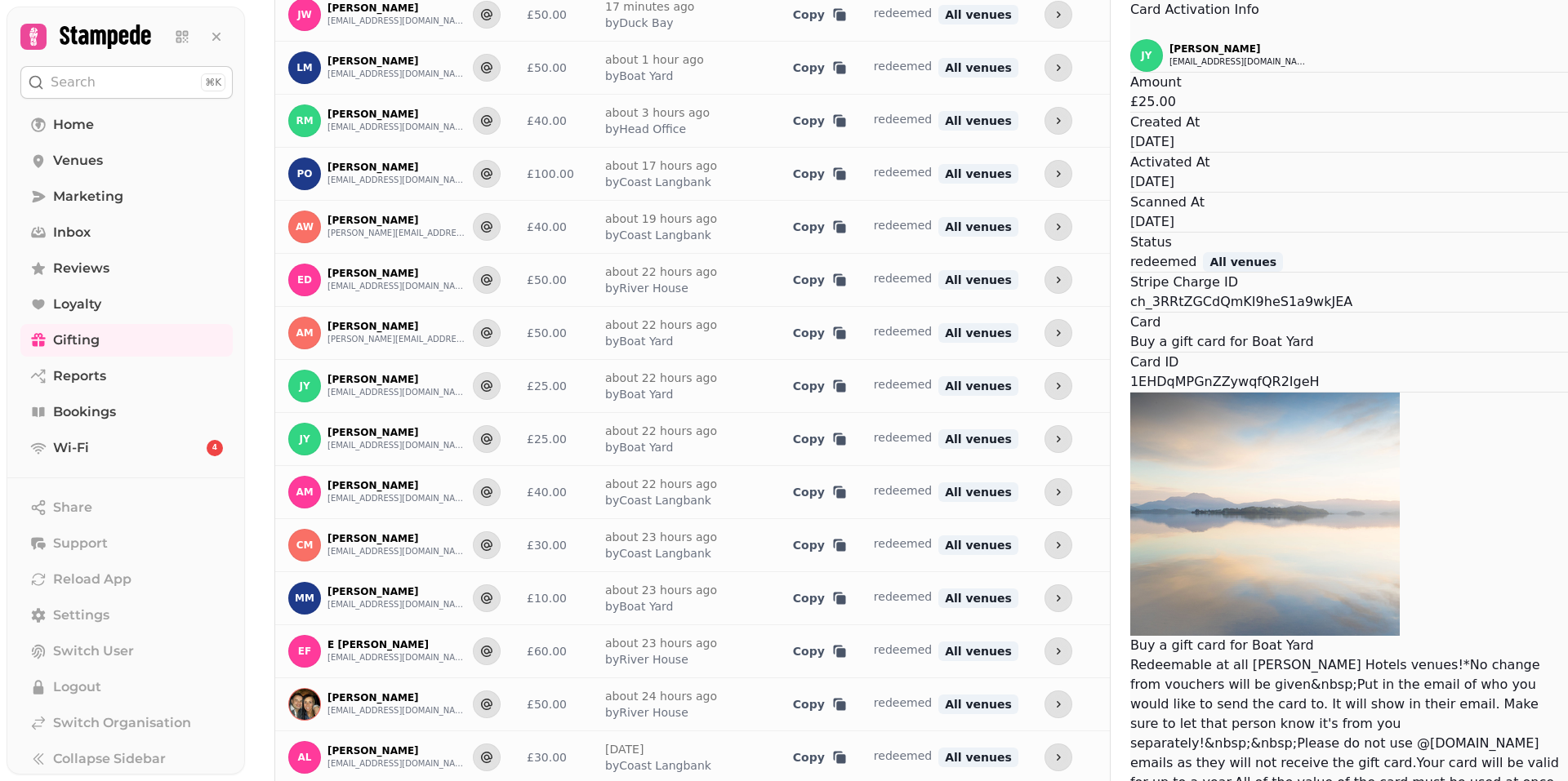
click at [1131, 31] on icon "Close" at bounding box center [1131, 31] width 0 height 0
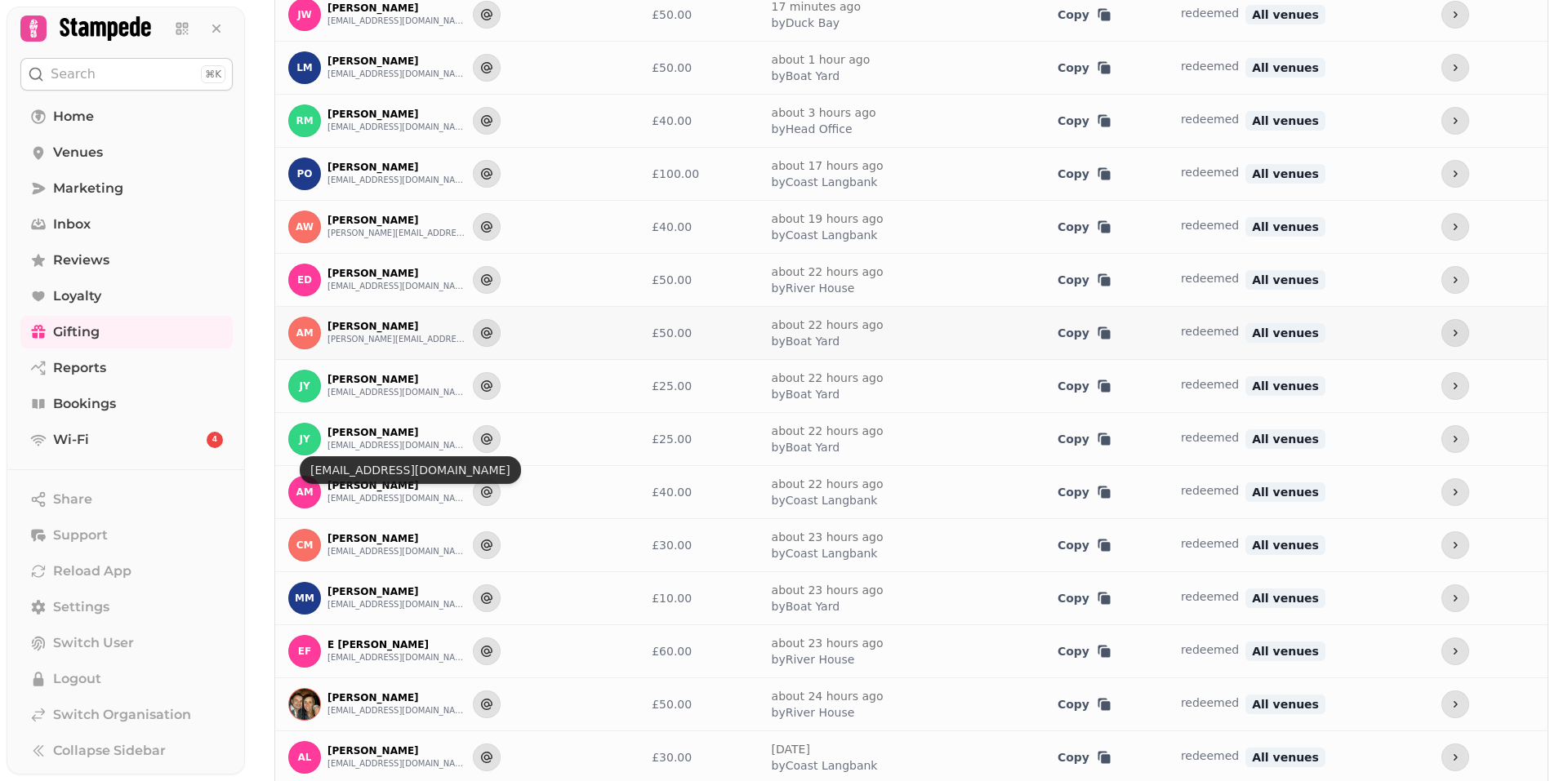
scroll to position [0, 0]
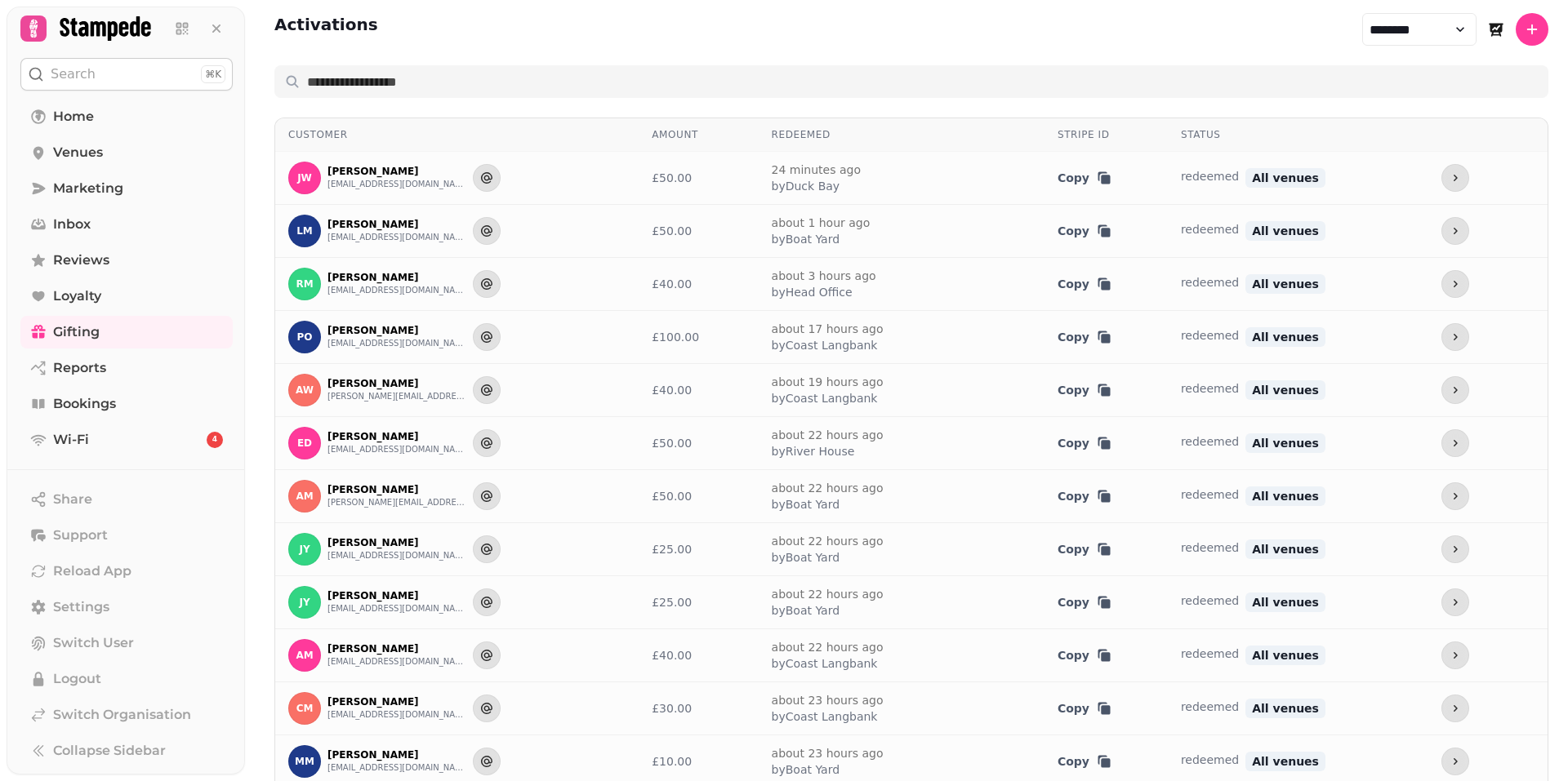
click at [81, 20] on icon at bounding box center [104, 29] width 92 height 25
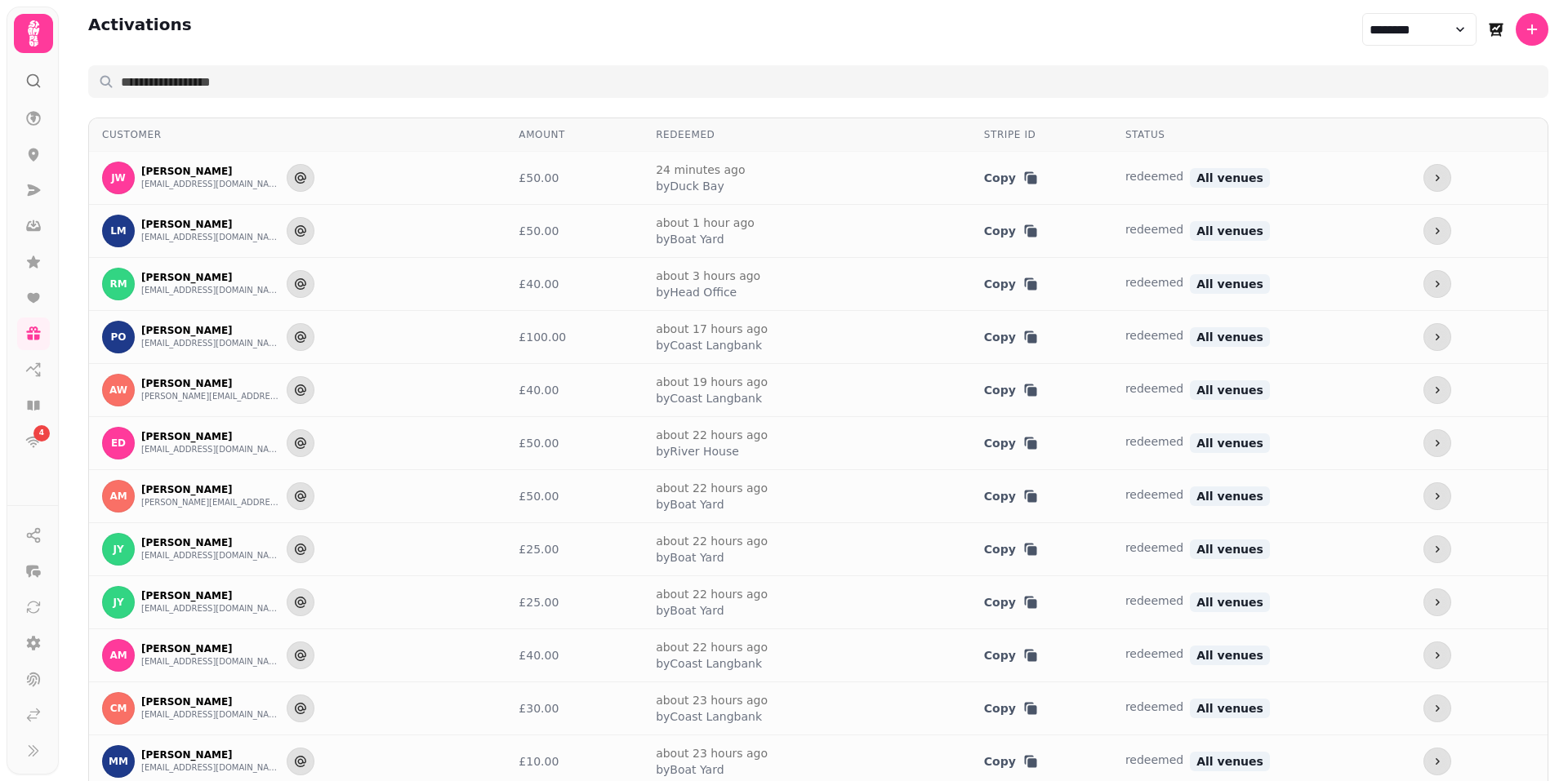
click at [79, 18] on div "**********" at bounding box center [818, 775] width 1500 height 1550
click at [41, 24] on icon at bounding box center [33, 33] width 32 height 32
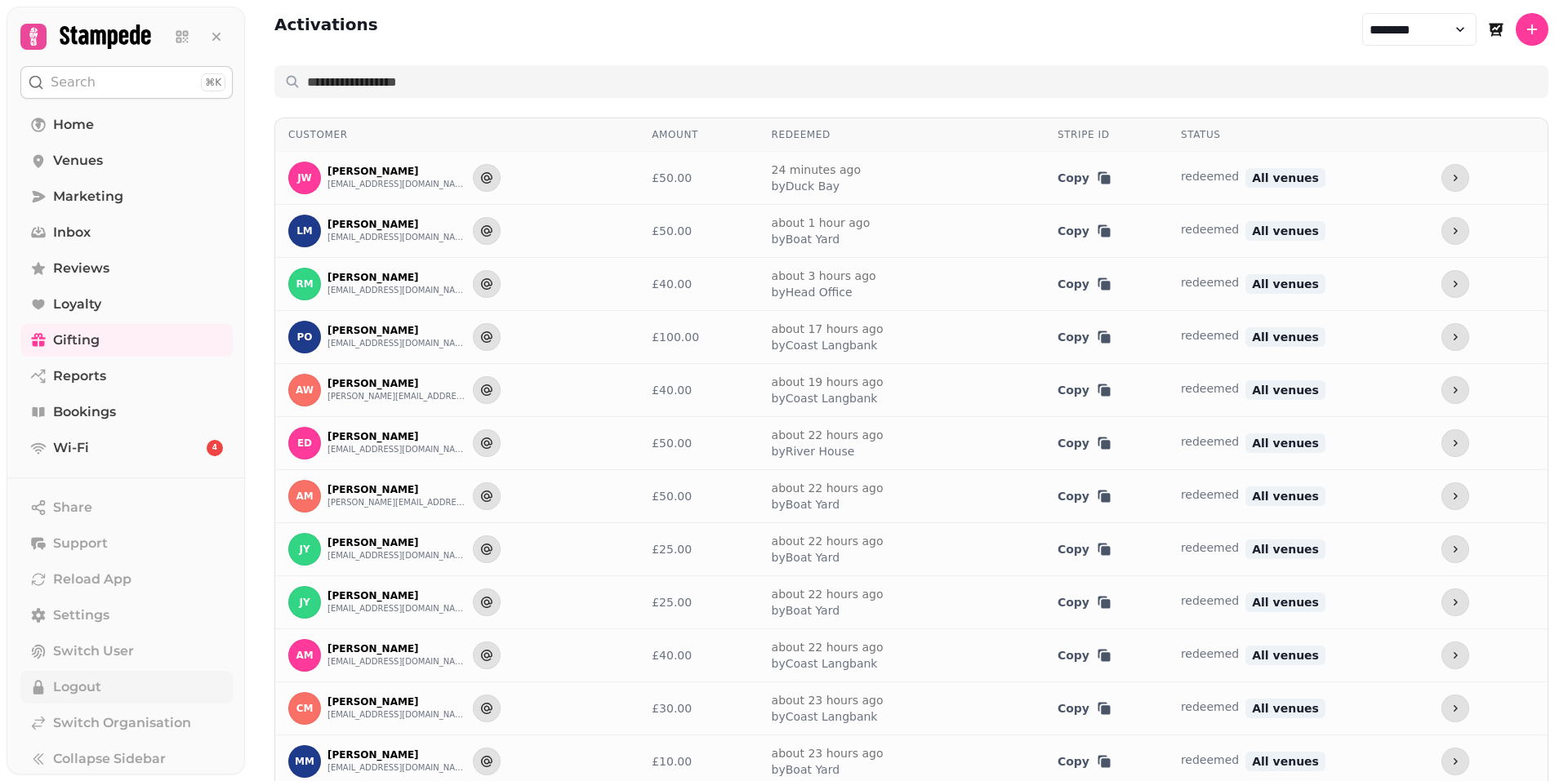
click at [89, 683] on span "Logout" at bounding box center [77, 687] width 48 height 19
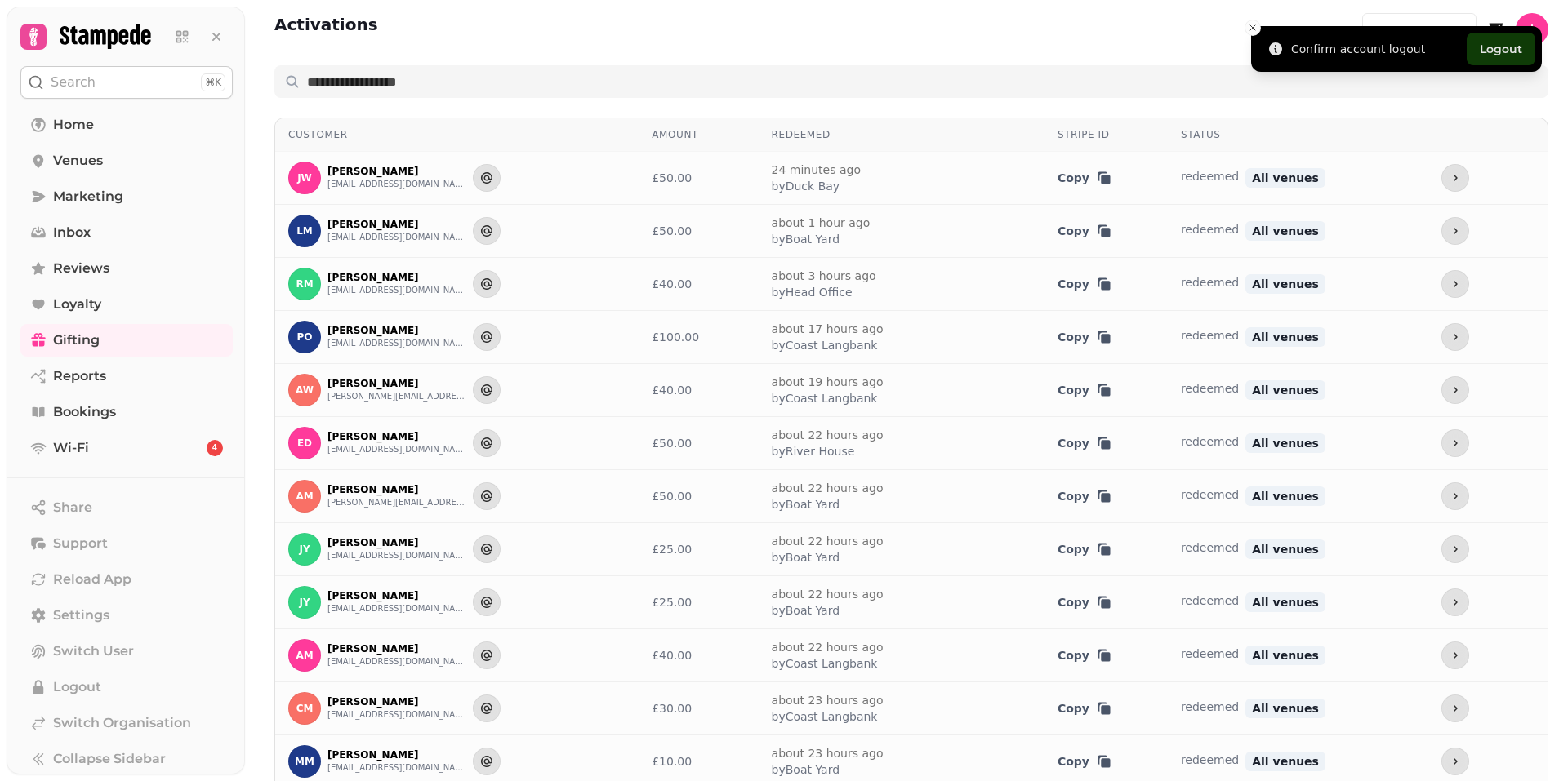
click at [1497, 41] on button "Logout" at bounding box center [1501, 48] width 68 height 32
